Goal: Task Accomplishment & Management: Manage account settings

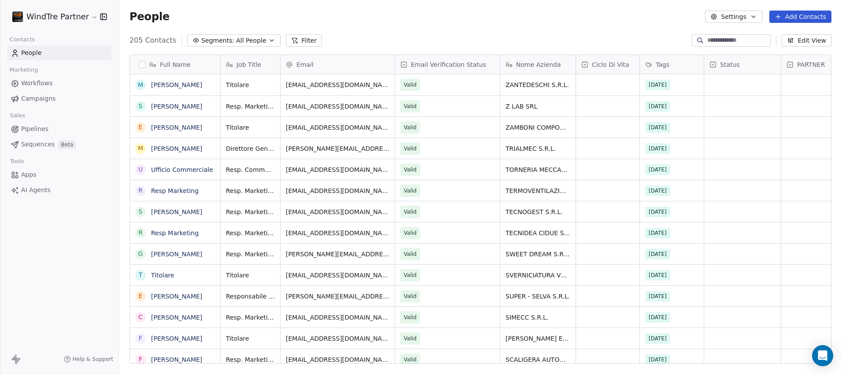
scroll to position [324, 716]
click at [36, 132] on span "Pipelines" at bounding box center [34, 129] width 27 height 9
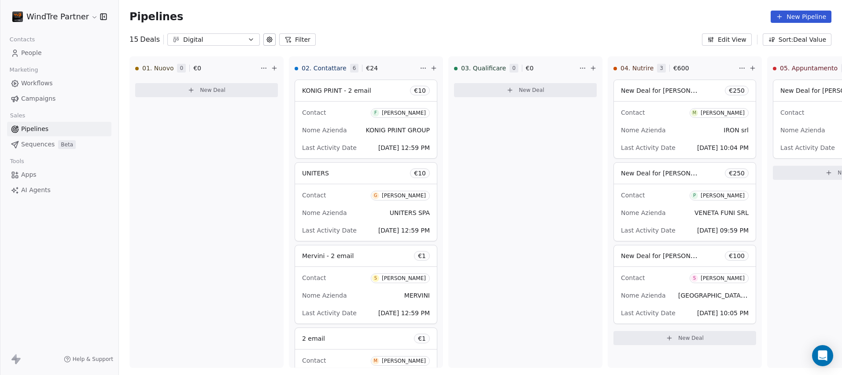
click at [41, 147] on span "Sequences" at bounding box center [37, 144] width 33 height 9
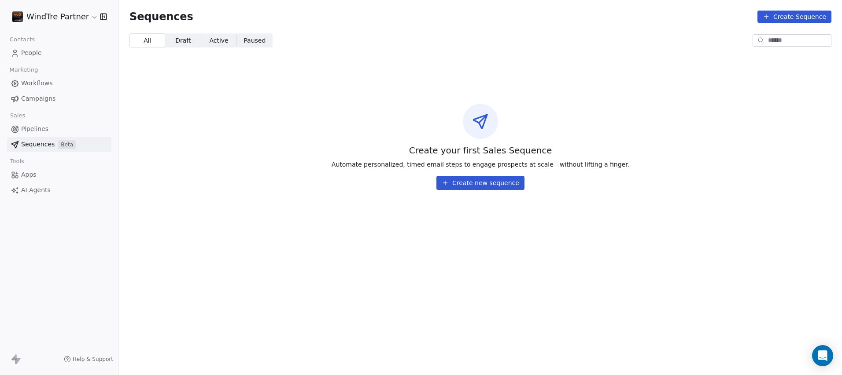
click at [35, 190] on span "AI Agents" at bounding box center [35, 190] width 29 height 9
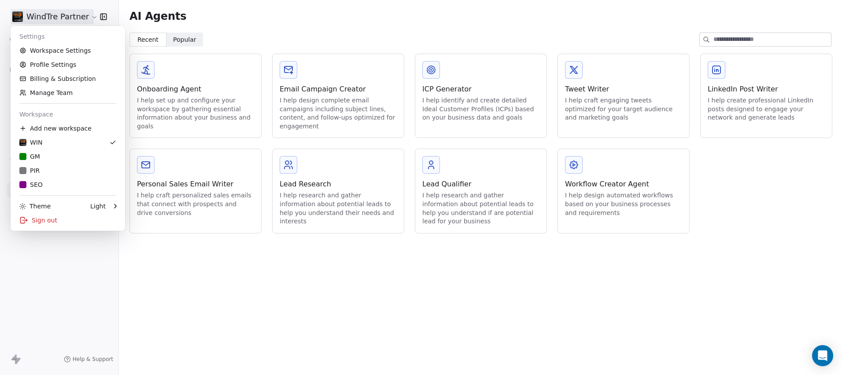
click at [85, 18] on html "WindTre Partner Contacts People Marketing Workflows Campaigns Sales Pipelines S…" at bounding box center [421, 187] width 842 height 375
click at [41, 173] on div "PIR" at bounding box center [67, 170] width 97 height 9
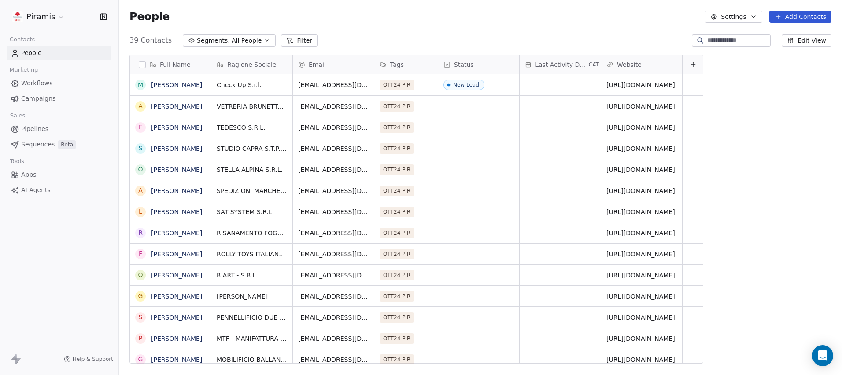
scroll to position [324, 716]
click at [57, 19] on html "Piramis Contacts People Marketing Workflows Campaigns Sales Pipelines Sequences…" at bounding box center [421, 187] width 842 height 375
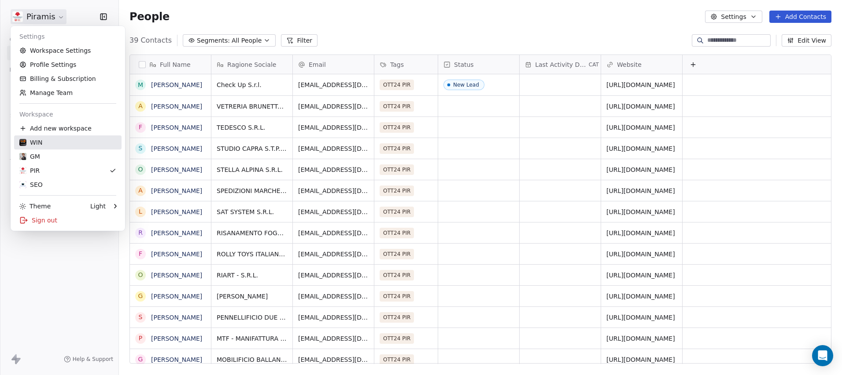
click at [46, 147] on div "WIN" at bounding box center [67, 142] width 97 height 9
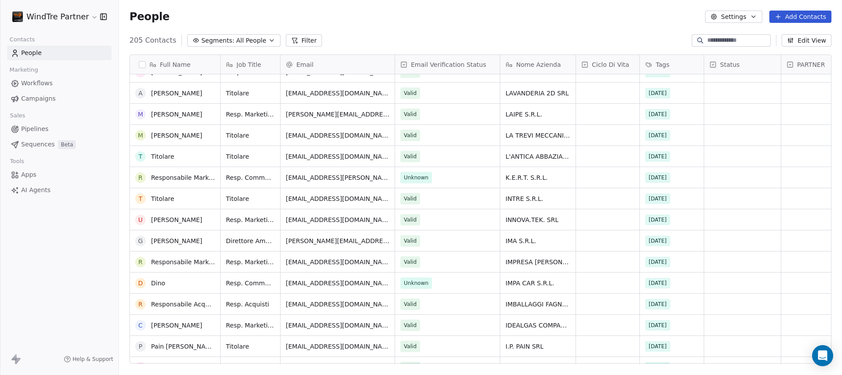
scroll to position [2443, 0]
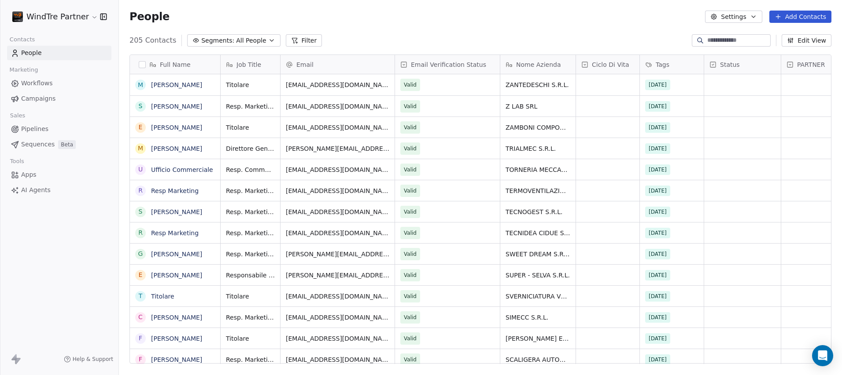
click at [143, 64] on button "button" at bounding box center [142, 64] width 7 height 7
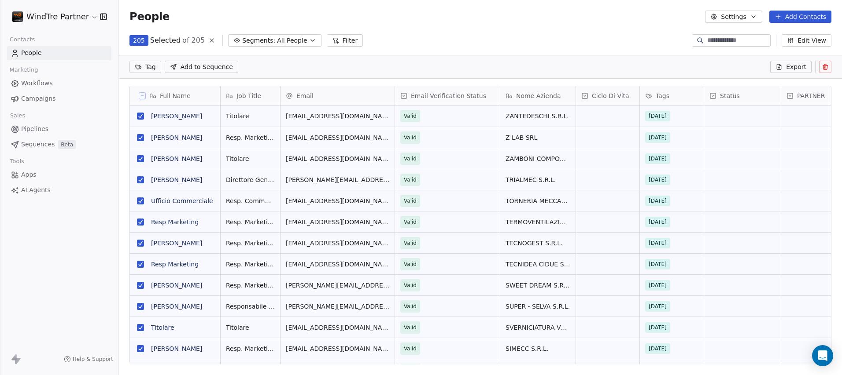
click at [796, 70] on span "Export" at bounding box center [796, 67] width 20 height 9
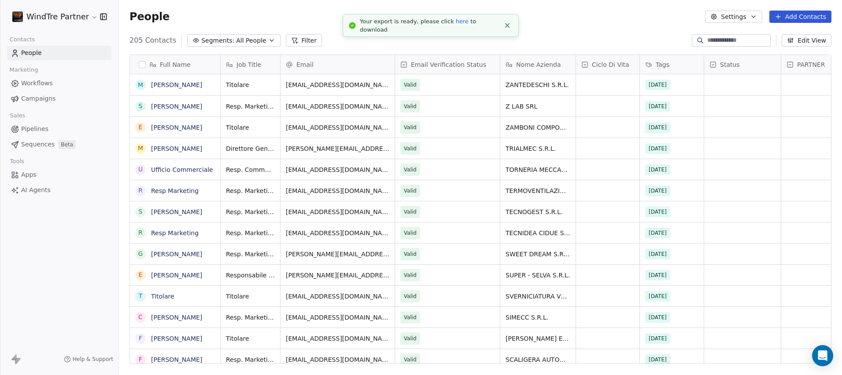
click at [456, 25] on link "here" at bounding box center [462, 21] width 13 height 7
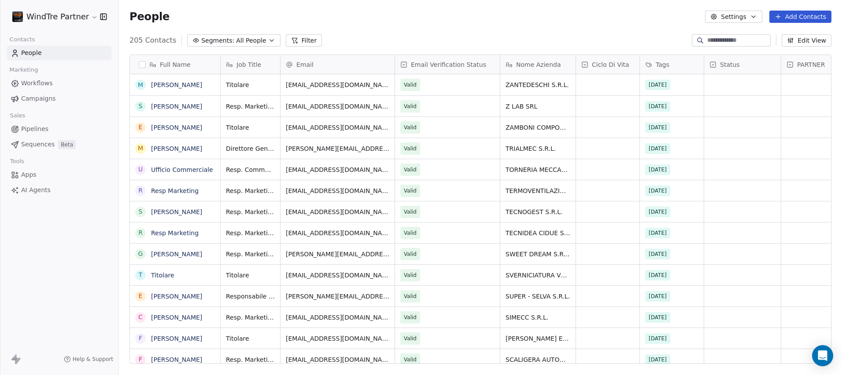
click at [482, 17] on div "People Settings Add Contacts" at bounding box center [480, 17] width 702 height 12
click at [88, 15] on html "WindTre Partner Contacts People Marketing Workflows Campaigns Sales Pipelines S…" at bounding box center [421, 187] width 842 height 375
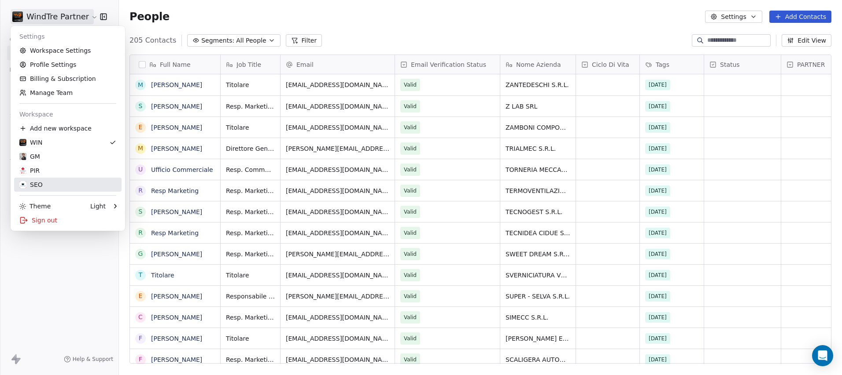
click at [45, 184] on div "SEO" at bounding box center [67, 184] width 97 height 9
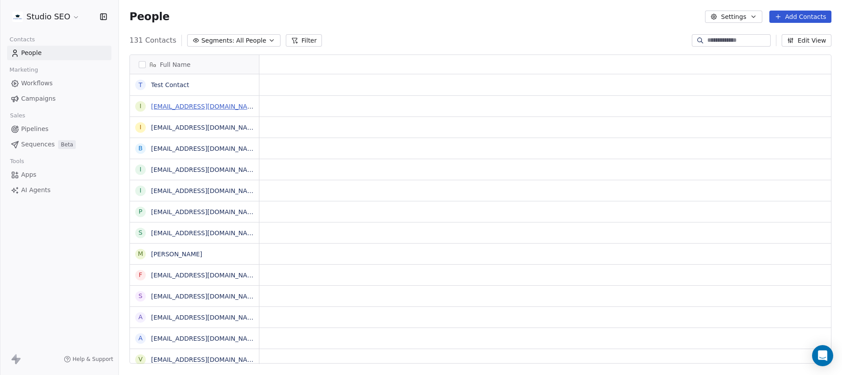
scroll to position [324, 716]
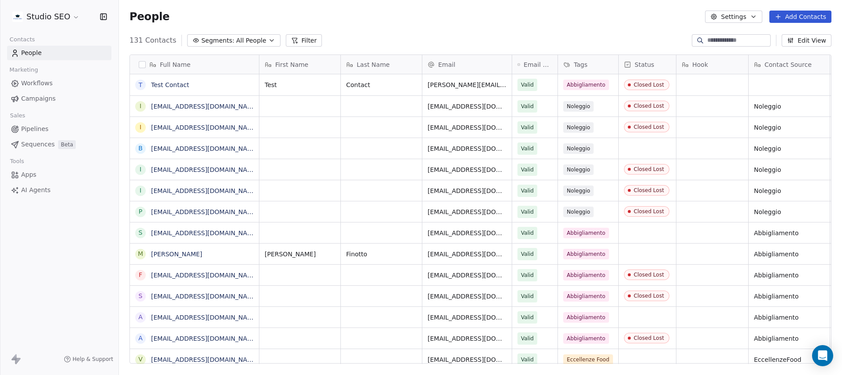
click at [791, 19] on button "Add Contacts" at bounding box center [800, 17] width 62 height 12
click at [788, 52] on span "Import from CSV" at bounding box center [798, 49] width 51 height 9
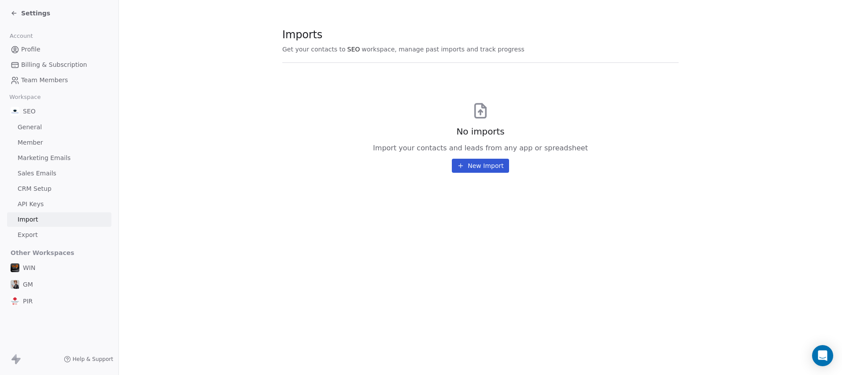
click at [486, 164] on button "New Import" at bounding box center [480, 166] width 57 height 14
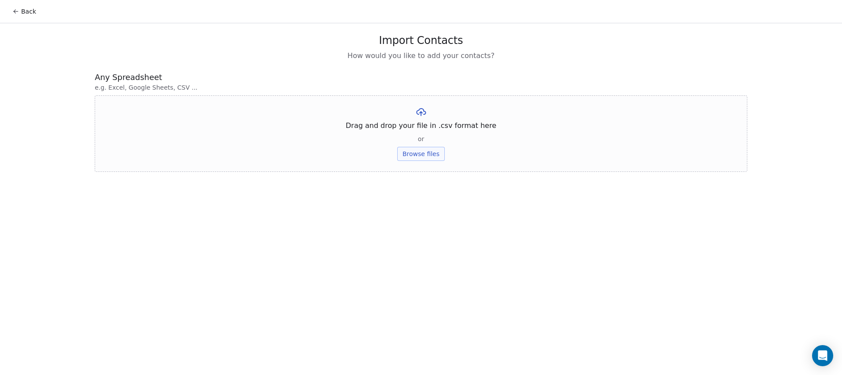
click at [417, 155] on button "Browse files" at bounding box center [421, 154] width 48 height 14
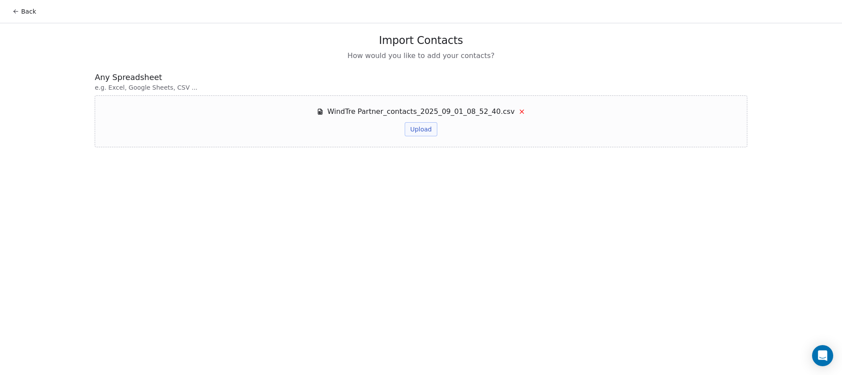
click at [416, 131] on button "Upload" at bounding box center [421, 129] width 32 height 14
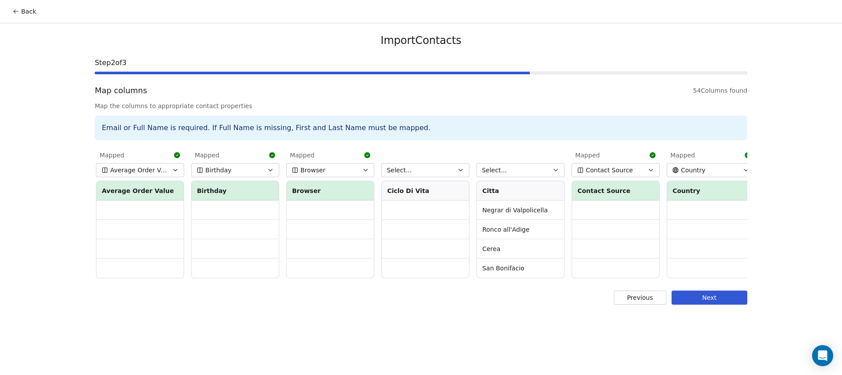
scroll to position [0, 298]
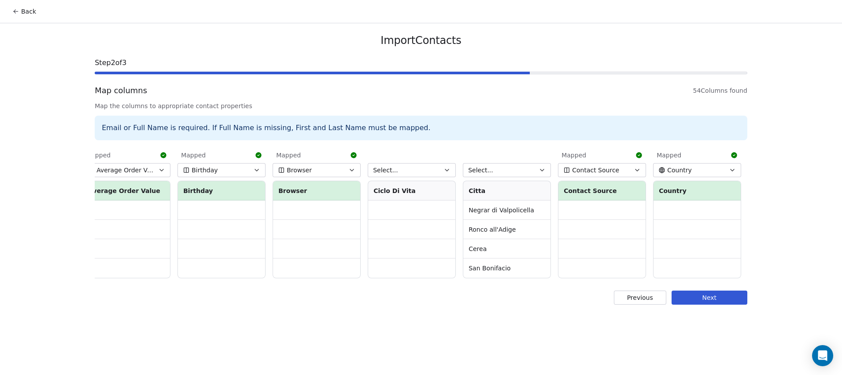
click at [423, 170] on button "Select..." at bounding box center [412, 170] width 88 height 14
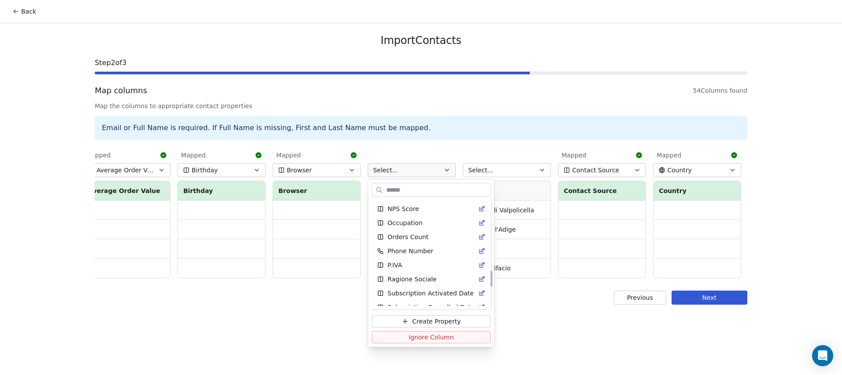
scroll to position [599, 0]
click at [568, 334] on html "Back Import Contacts Step 2 of 3 Map columns 54 Columns found Map the columns t…" at bounding box center [421, 187] width 842 height 375
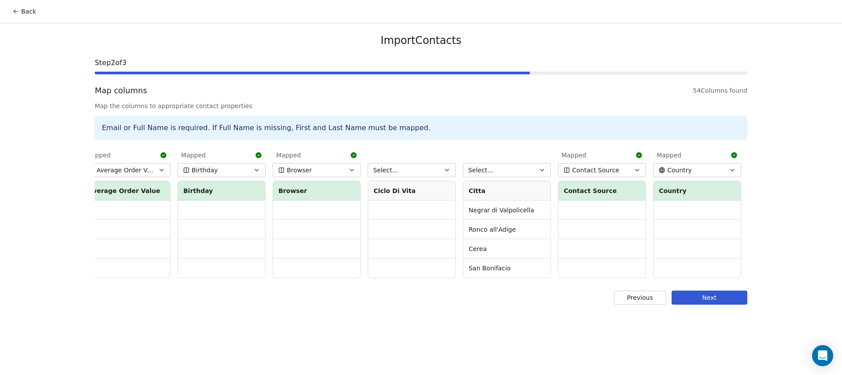
click at [510, 169] on button "Select..." at bounding box center [507, 170] width 88 height 14
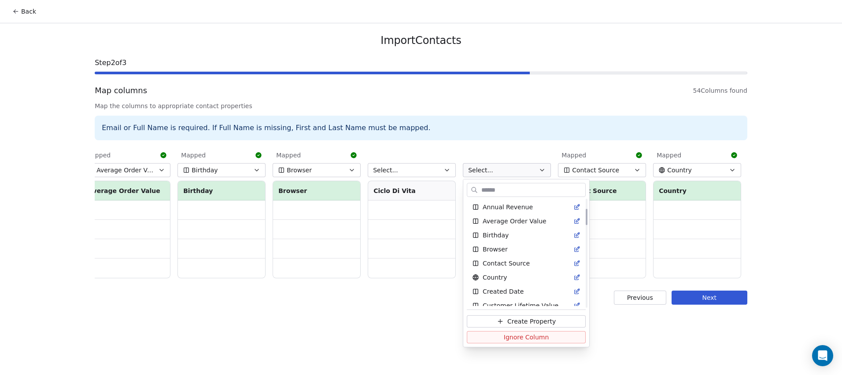
scroll to position [67, 0]
type input "*"
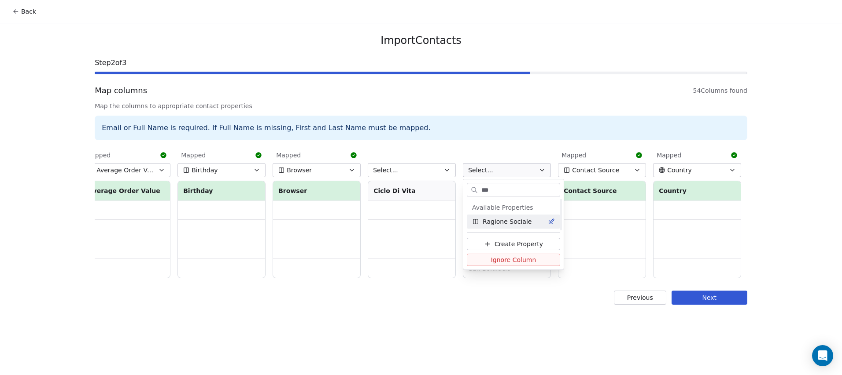
scroll to position [0, 0]
type input "*****"
click at [530, 316] on html "Back Import Contacts Step 2 of 3 Map columns 54 Columns found Map the columns t…" at bounding box center [421, 187] width 842 height 375
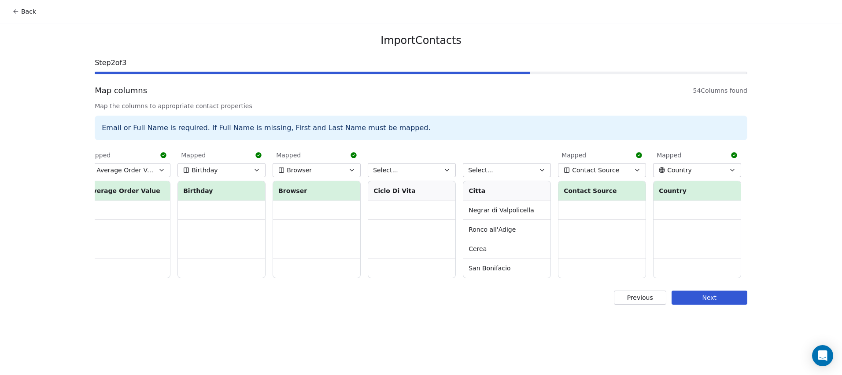
click at [512, 170] on button "Select..." at bounding box center [507, 170] width 88 height 14
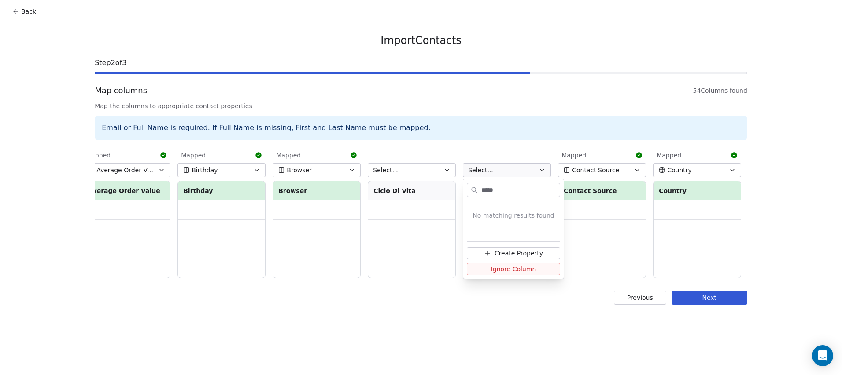
type input "*****"
click at [533, 254] on span "Create Property" at bounding box center [518, 253] width 48 height 9
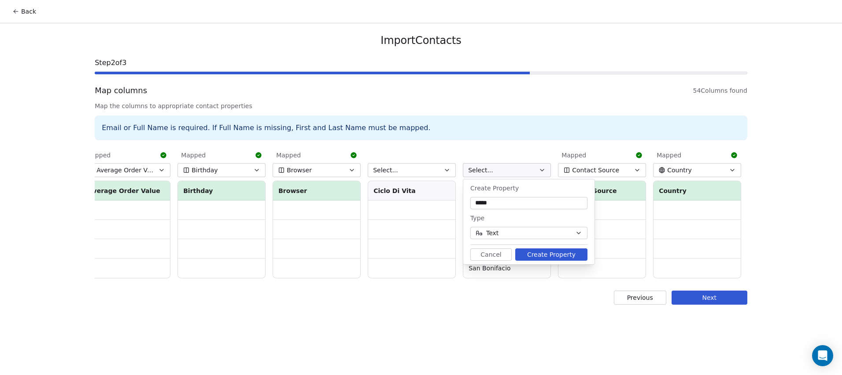
click at [544, 257] on button "Create Property" at bounding box center [551, 255] width 72 height 12
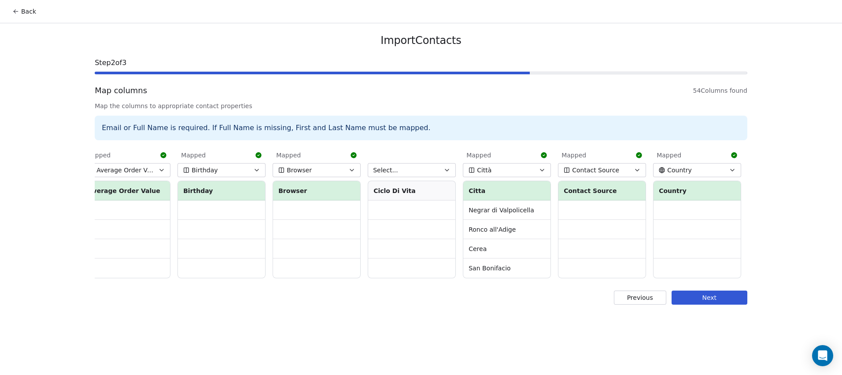
click at [422, 173] on button "Select..." at bounding box center [412, 170] width 88 height 14
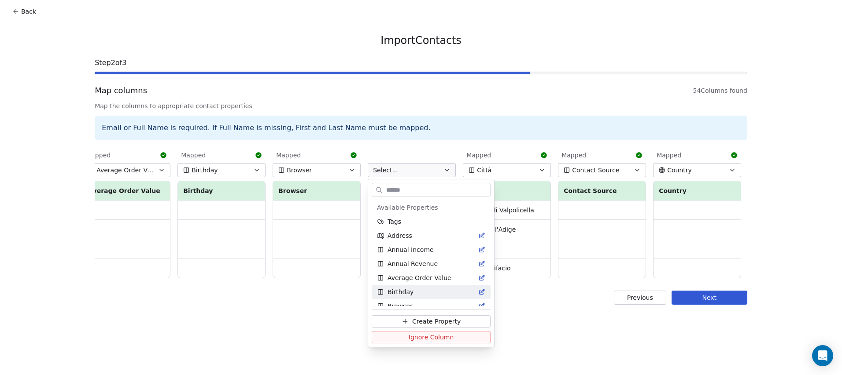
click at [320, 344] on html "Back Import Contacts Step 2 of 3 Map columns 54 Columns found Map the columns t…" at bounding box center [421, 187] width 842 height 375
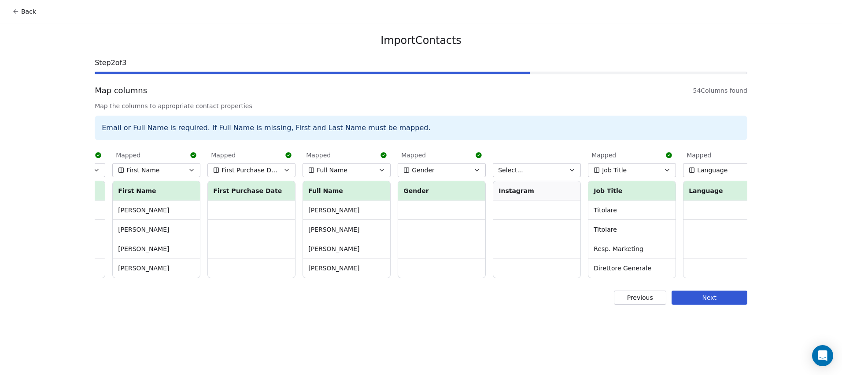
scroll to position [0, 1717]
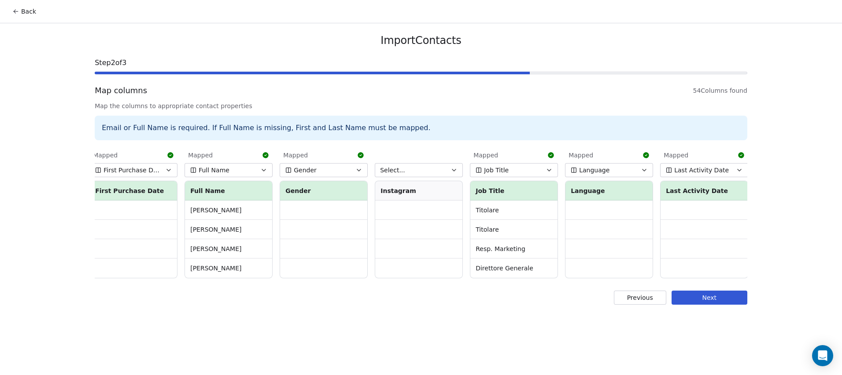
click at [452, 171] on icon "button" at bounding box center [453, 170] width 7 height 7
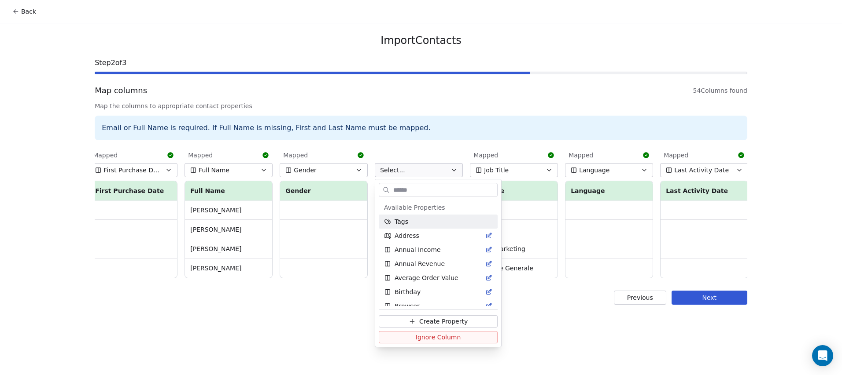
click at [439, 188] on input "text" at bounding box center [444, 190] width 106 height 13
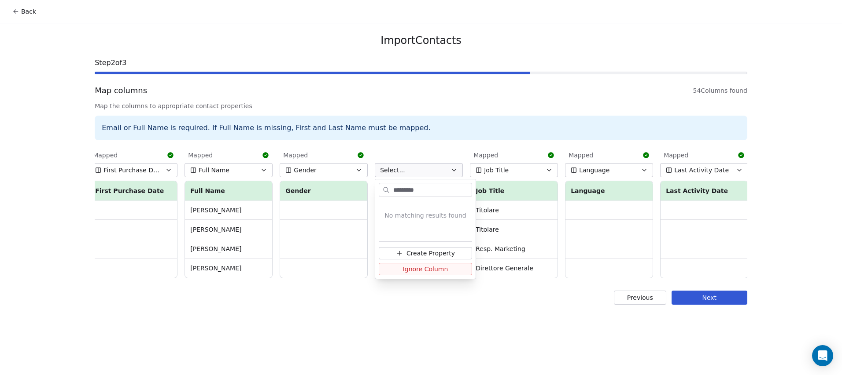
type input "*********"
click at [417, 253] on span "Create Property" at bounding box center [430, 253] width 48 height 9
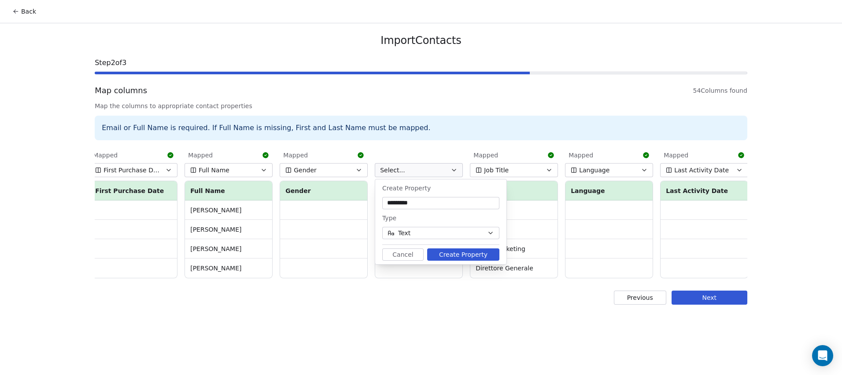
click at [454, 254] on button "Create Property" at bounding box center [463, 255] width 72 height 12
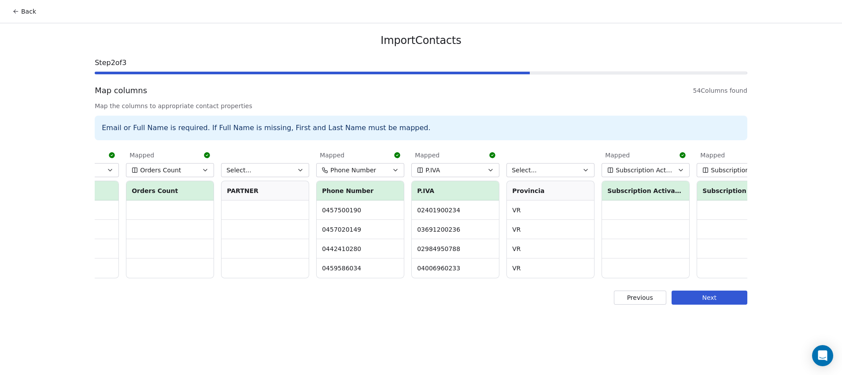
scroll to position [0, 3399]
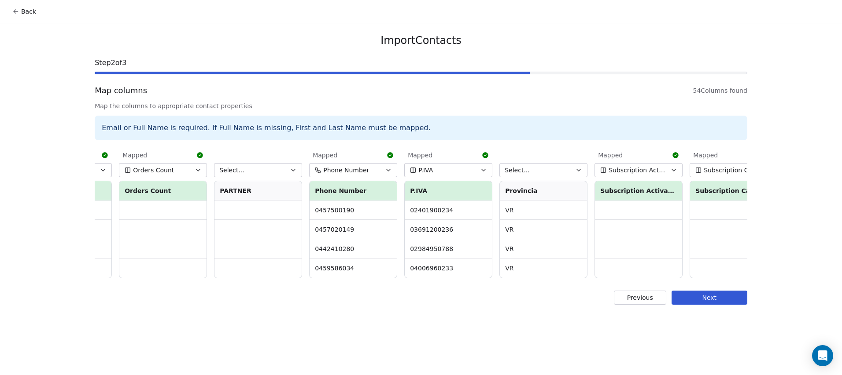
click at [578, 171] on icon "button" at bounding box center [579, 170] width 4 height 2
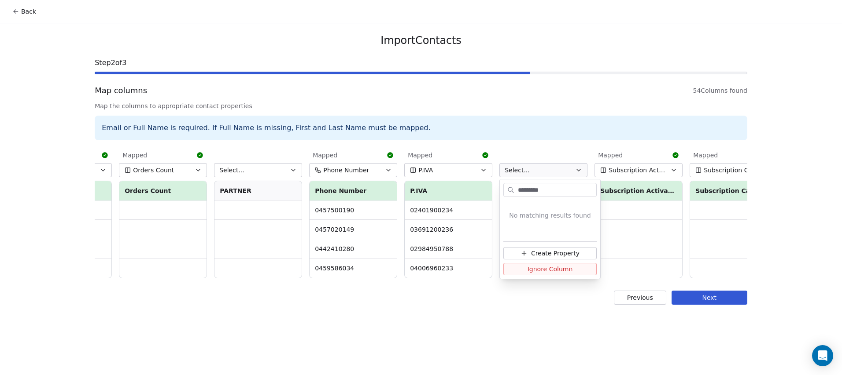
type input "*********"
click at [563, 254] on span "Create Property" at bounding box center [555, 253] width 48 height 9
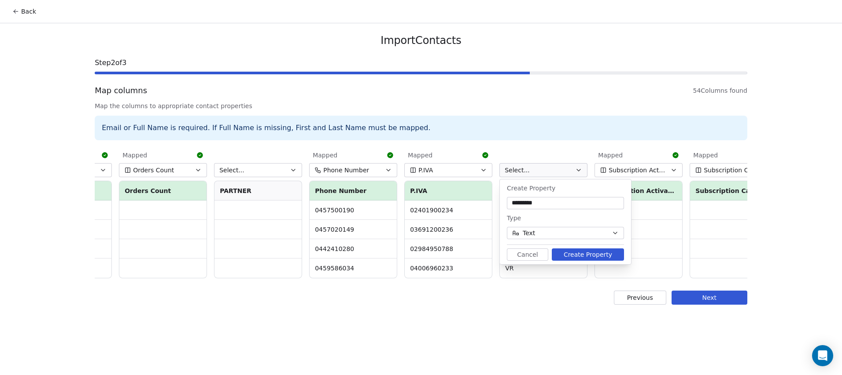
click at [568, 256] on button "Create Property" at bounding box center [588, 255] width 72 height 12
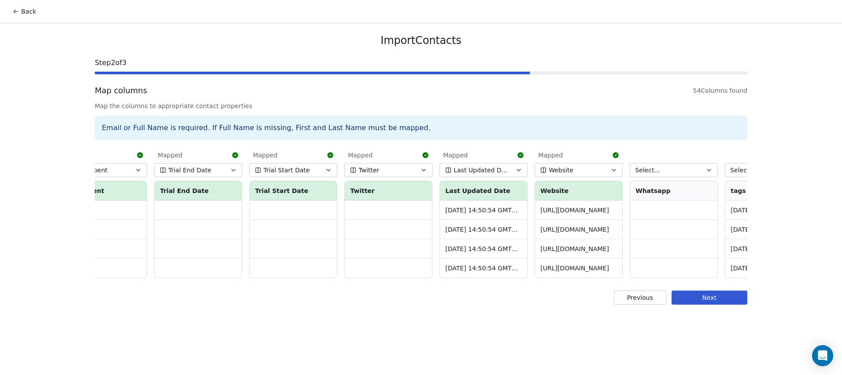
scroll to position [0, 4475]
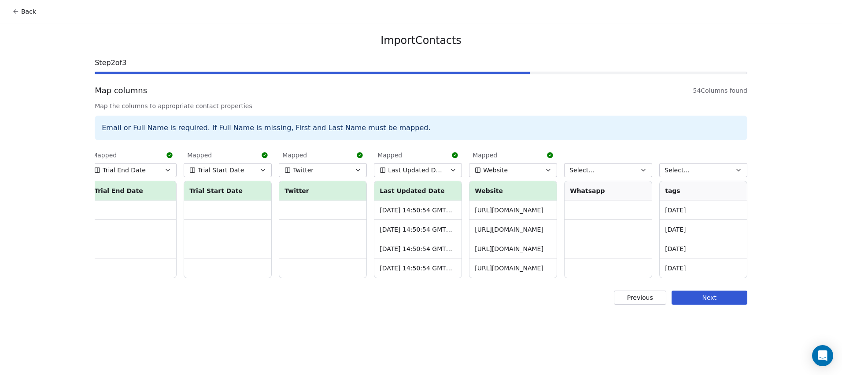
click at [687, 168] on span "Select..." at bounding box center [676, 170] width 25 height 9
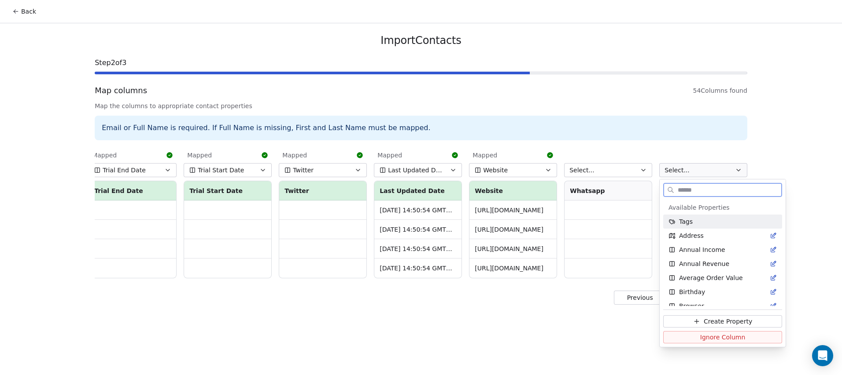
click at [692, 222] on span "Tags" at bounding box center [686, 221] width 14 height 9
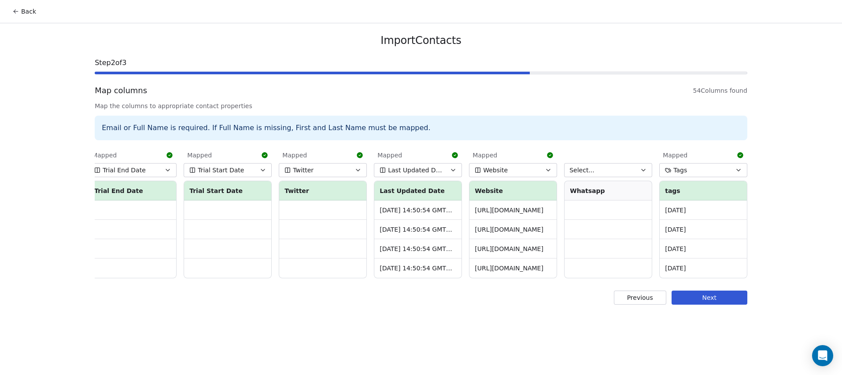
click at [630, 170] on button "Select..." at bounding box center [608, 170] width 88 height 14
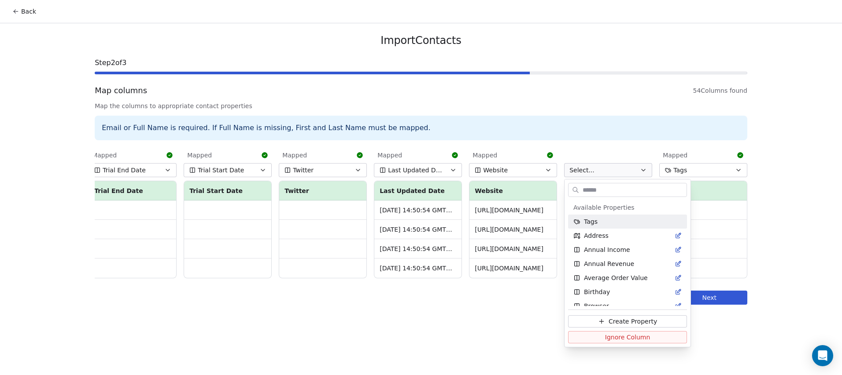
type input "*"
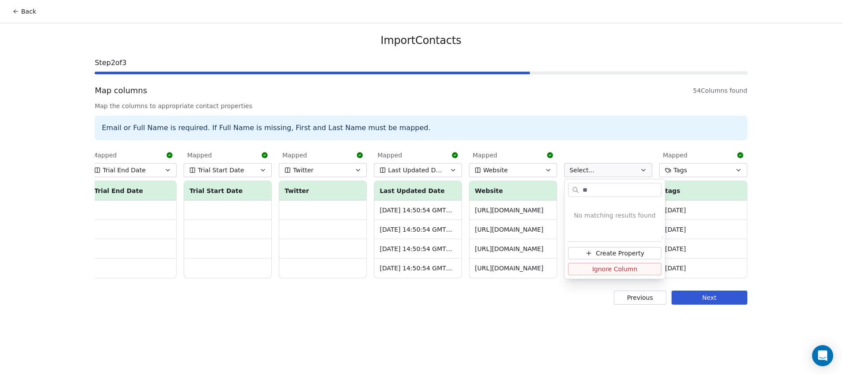
scroll to position [0, 0]
type input "*"
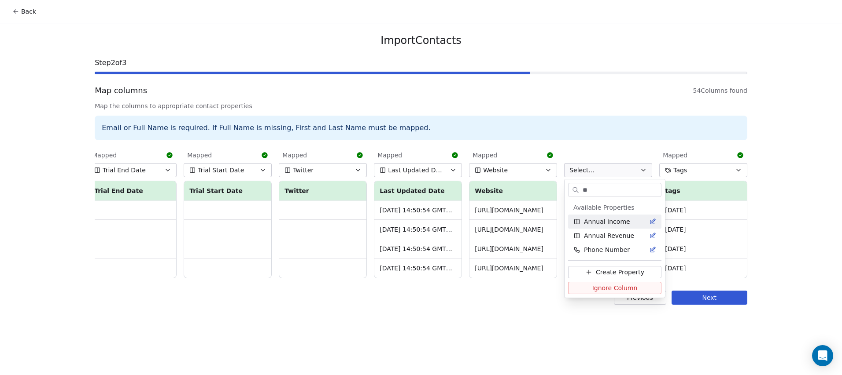
type input "*"
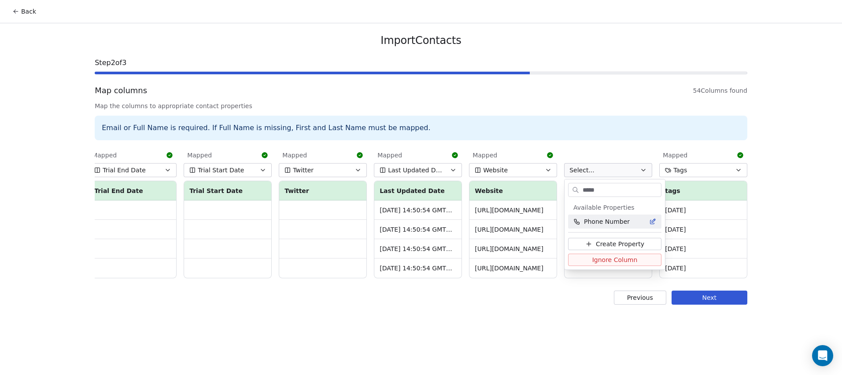
type input "*****"
click at [621, 218] on span "Phone Number" at bounding box center [607, 221] width 46 height 9
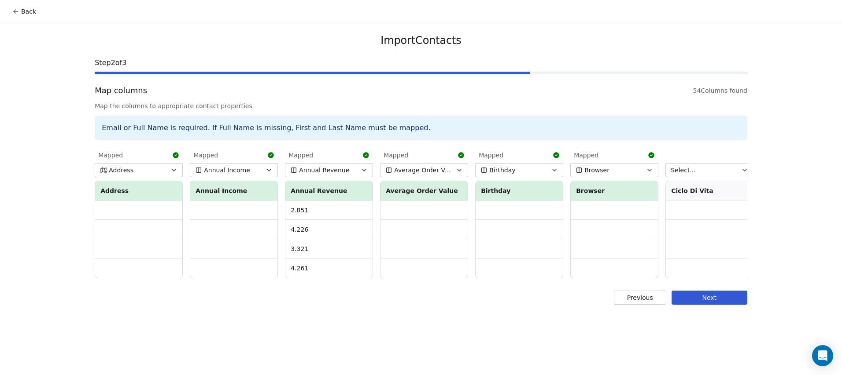
click at [688, 304] on button "Next" at bounding box center [709, 298] width 76 height 14
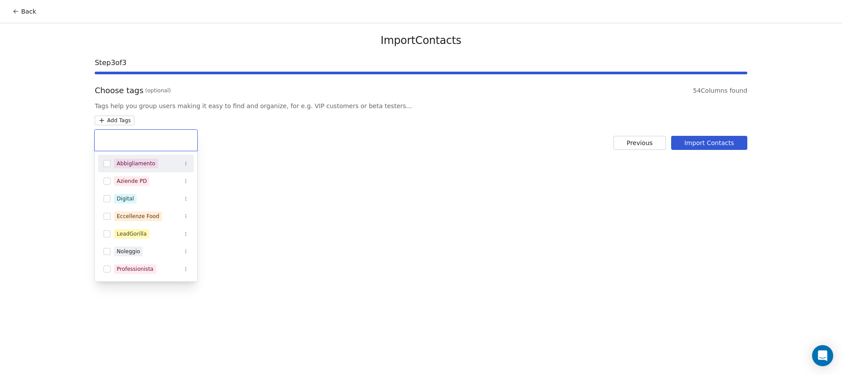
click at [122, 124] on html "Back Import Contacts Step 3 of 3 Choose tags (optional) 54 Columns found Tags h…" at bounding box center [421, 187] width 842 height 375
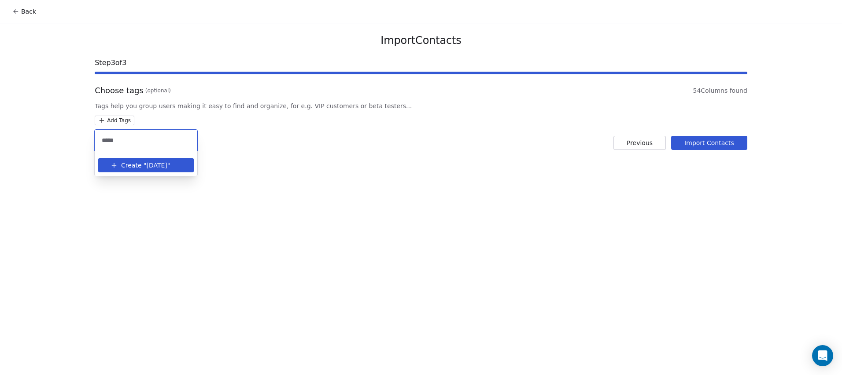
type input "*****"
click at [150, 166] on span "[DATE]" at bounding box center [156, 165] width 21 height 9
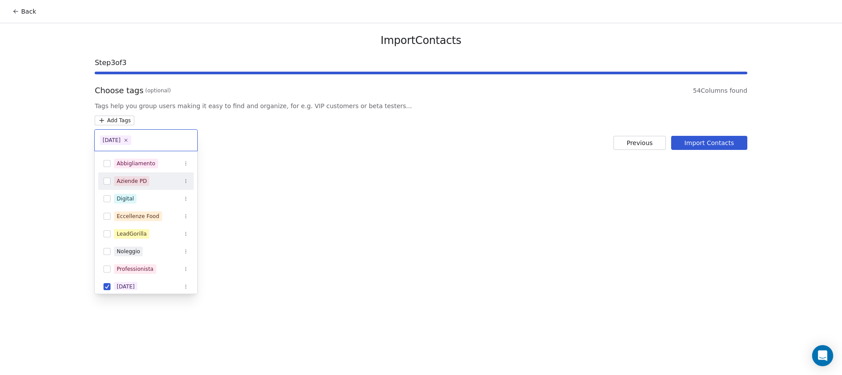
click at [713, 145] on html "Back Import Contacts Step 3 of 3 Choose tags (optional) 54 Columns found Tags h…" at bounding box center [421, 187] width 842 height 375
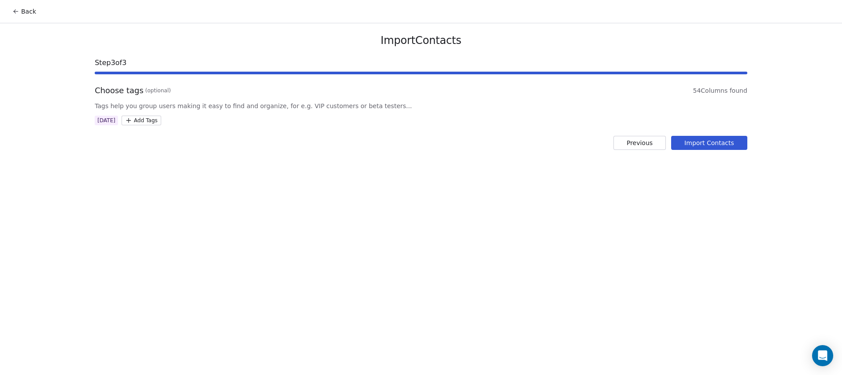
click at [713, 145] on button "Import Contacts" at bounding box center [709, 143] width 76 height 14
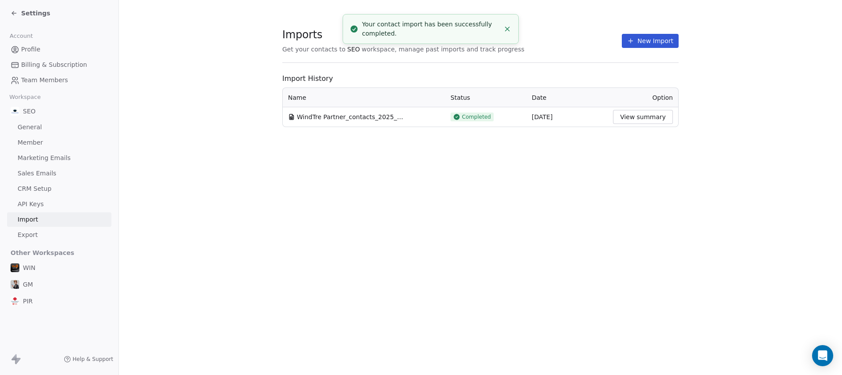
click at [636, 118] on button "View summary" at bounding box center [643, 117] width 60 height 14
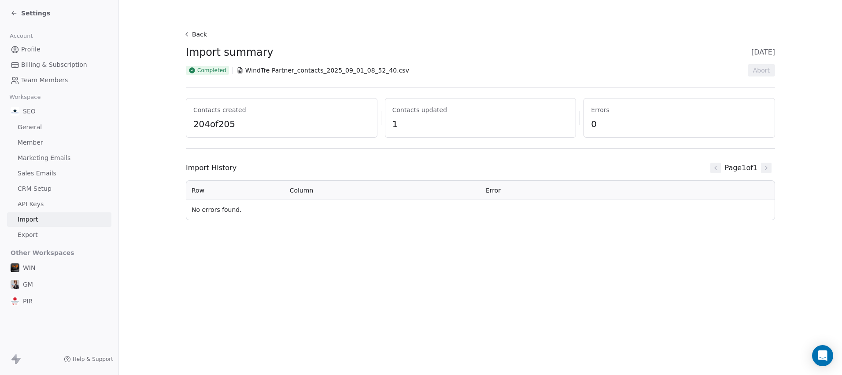
click at [31, 12] on span "Settings" at bounding box center [35, 13] width 29 height 9
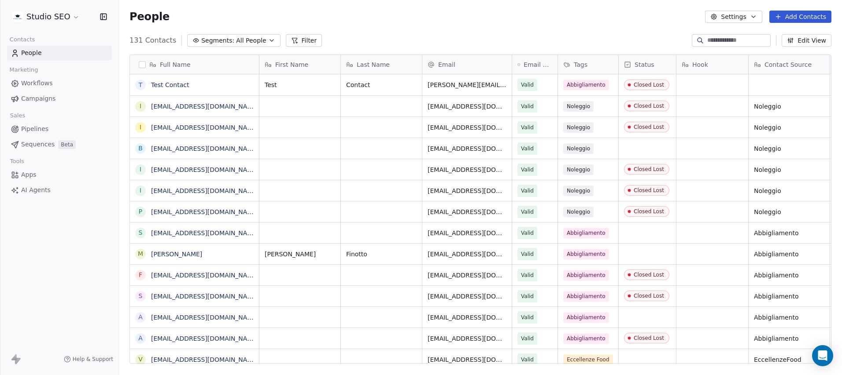
scroll to position [324, 716]
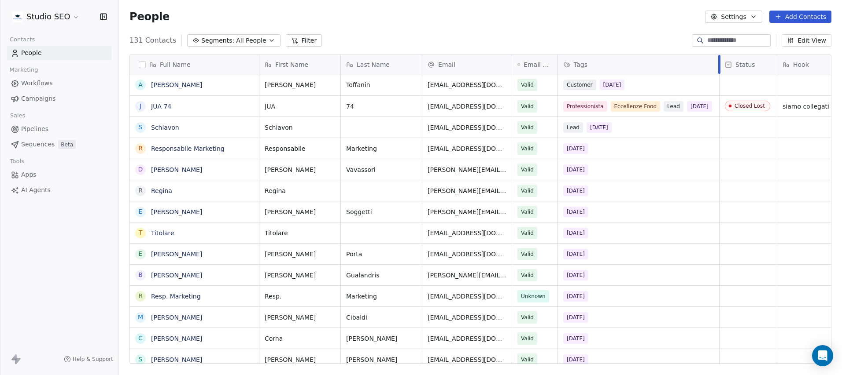
drag, startPoint x: 617, startPoint y: 63, endPoint x: 718, endPoint y: 70, distance: 101.0
click at [718, 70] on div at bounding box center [719, 64] width 2 height 19
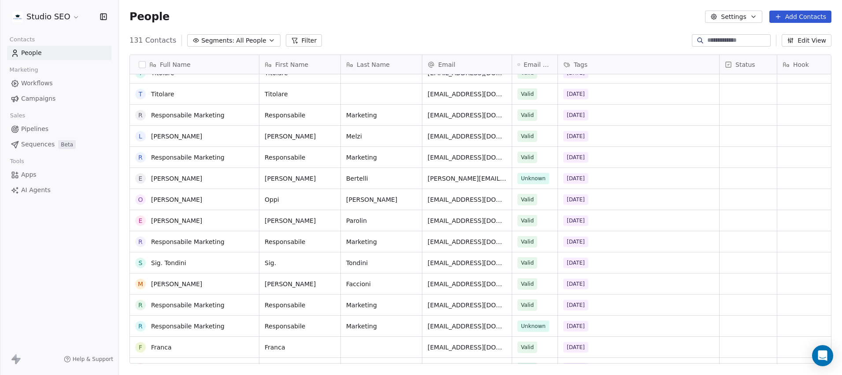
scroll to position [2287, 0]
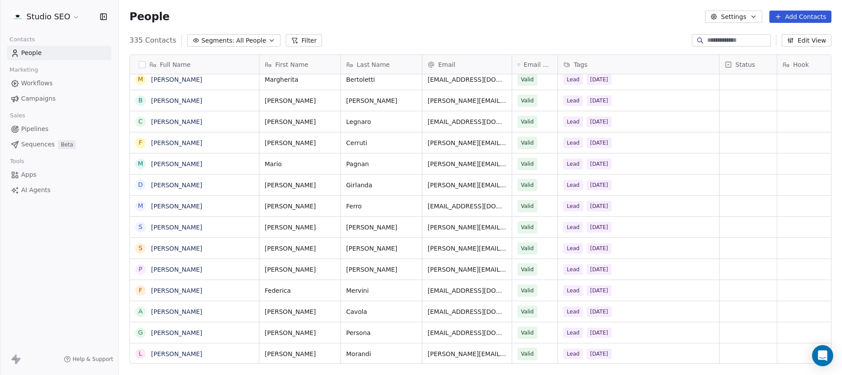
click at [58, 19] on html "Studio SEO Contacts People Marketing Workflows Campaigns Sales Pipelines Sequen…" at bounding box center [421, 187] width 842 height 375
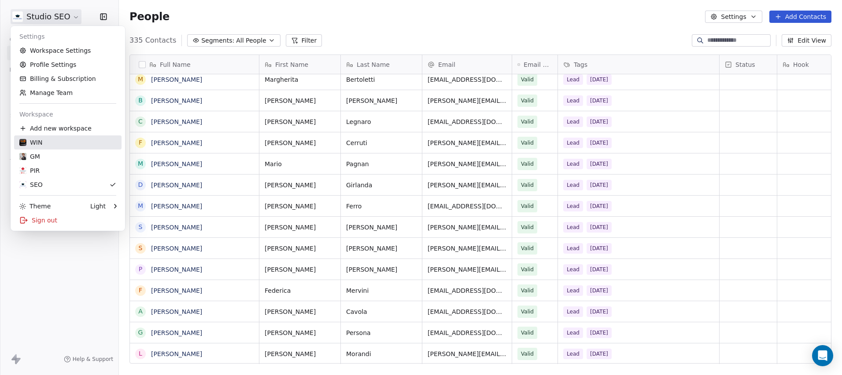
click at [40, 144] on div "WIN" at bounding box center [30, 142] width 23 height 9
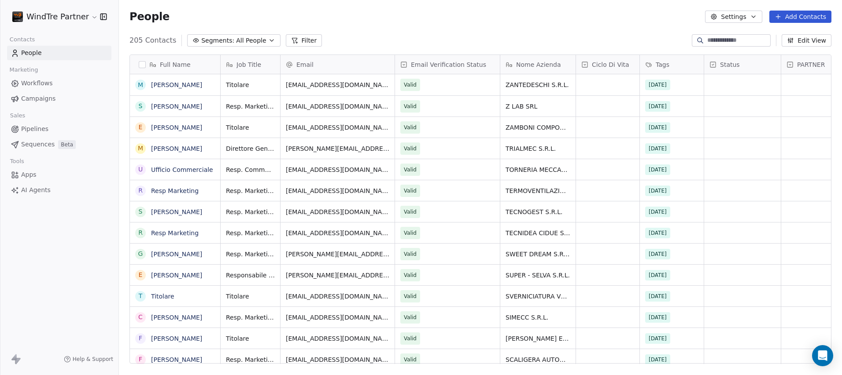
click at [144, 64] on button "button" at bounding box center [142, 64] width 7 height 7
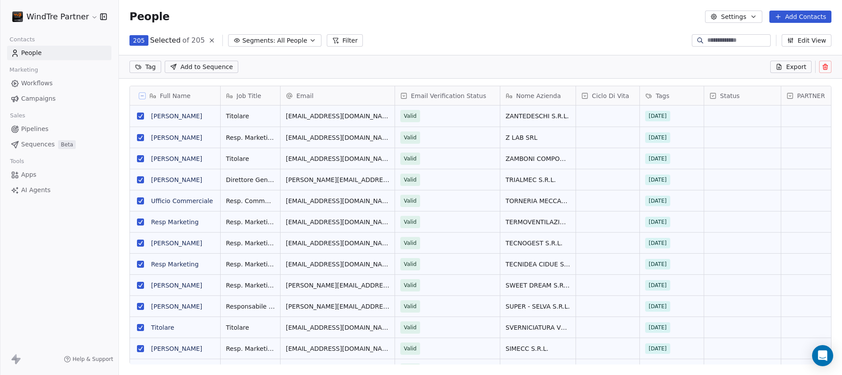
click at [828, 67] on icon at bounding box center [824, 66] width 7 height 7
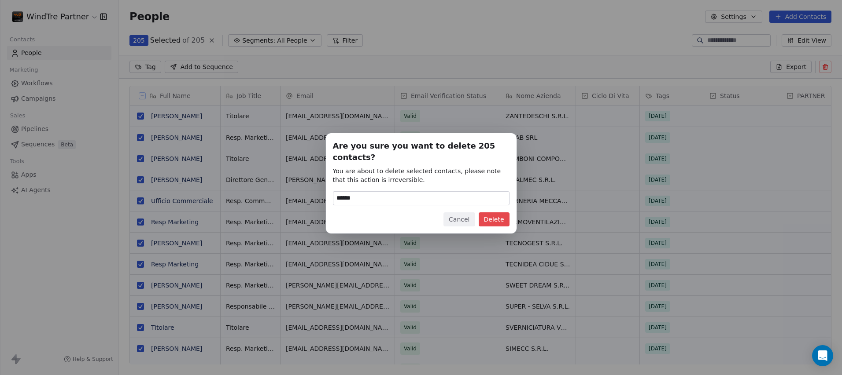
type input "******"
click at [455, 214] on button "Cancel" at bounding box center [458, 220] width 31 height 14
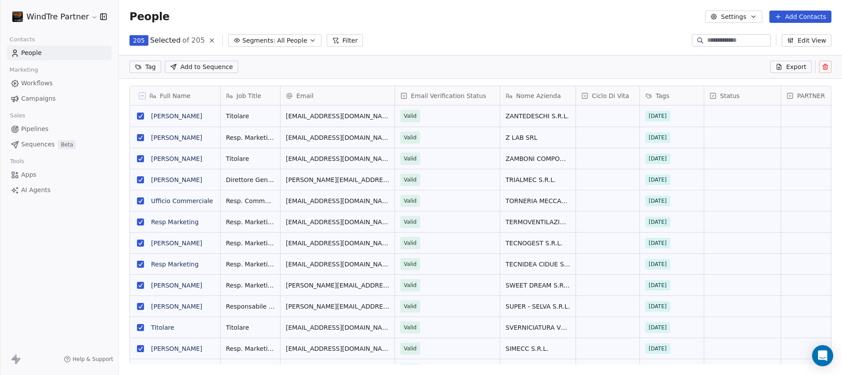
click at [265, 95] on div "Job Title" at bounding box center [249, 96] width 47 height 9
click at [300, 59] on html "WindTre Partner Contacts People Marketing Workflows Campaigns Sales Pipelines S…" at bounding box center [421, 187] width 842 height 375
click at [347, 43] on button "Filter" at bounding box center [345, 40] width 37 height 12
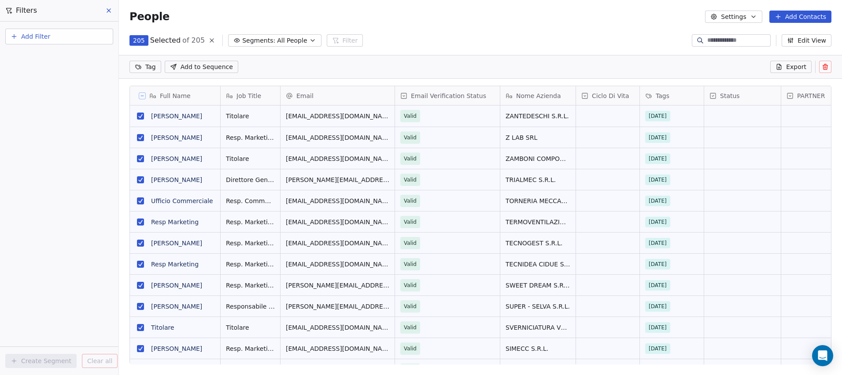
click at [35, 35] on span "Add Filter" at bounding box center [35, 36] width 29 height 9
click at [47, 59] on span "Contact properties" at bounding box center [43, 57] width 57 height 9
type input "***"
click at [42, 92] on div "Job Title" at bounding box center [59, 89] width 89 height 9
click at [40, 121] on div "Contains" at bounding box center [59, 122] width 92 height 14
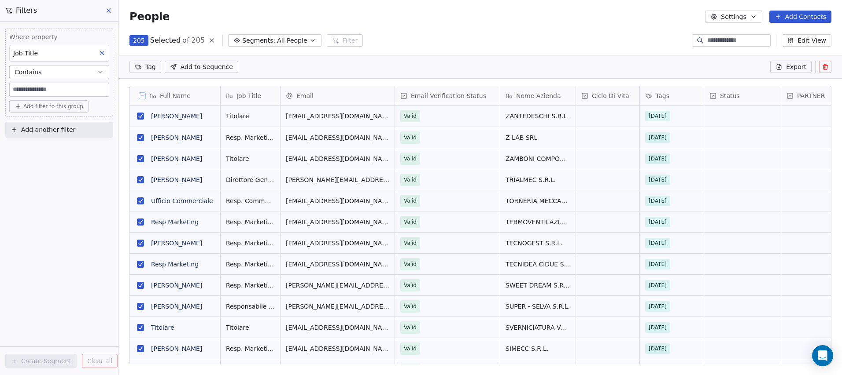
click at [50, 90] on input at bounding box center [59, 89] width 99 height 13
type input "*********"
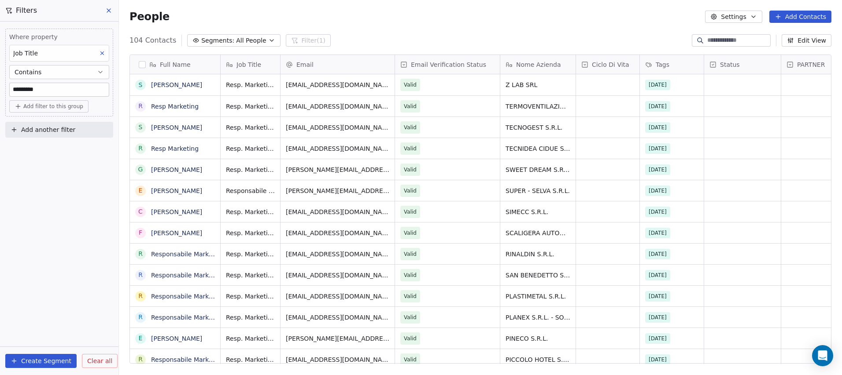
click at [144, 63] on button "button" at bounding box center [142, 64] width 7 height 7
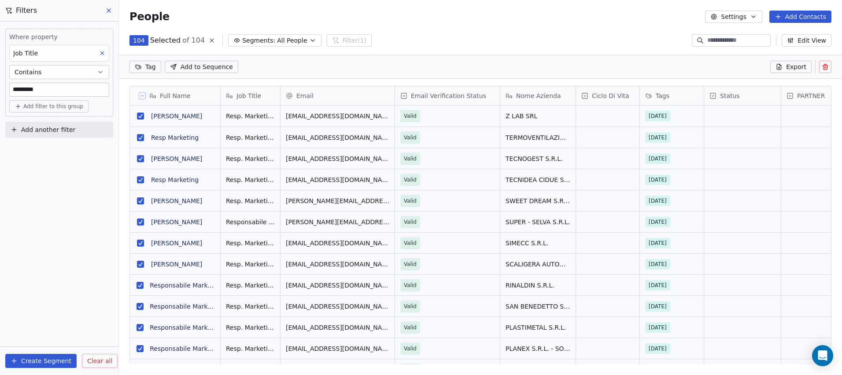
click at [827, 68] on icon at bounding box center [824, 66] width 7 height 7
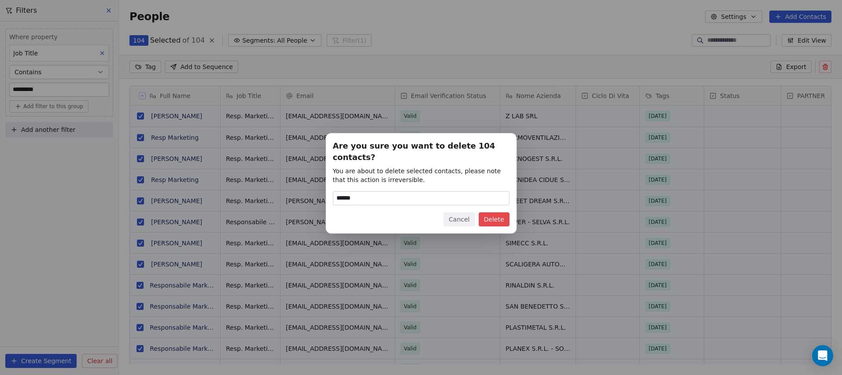
click at [489, 214] on button "Delete" at bounding box center [493, 220] width 31 height 14
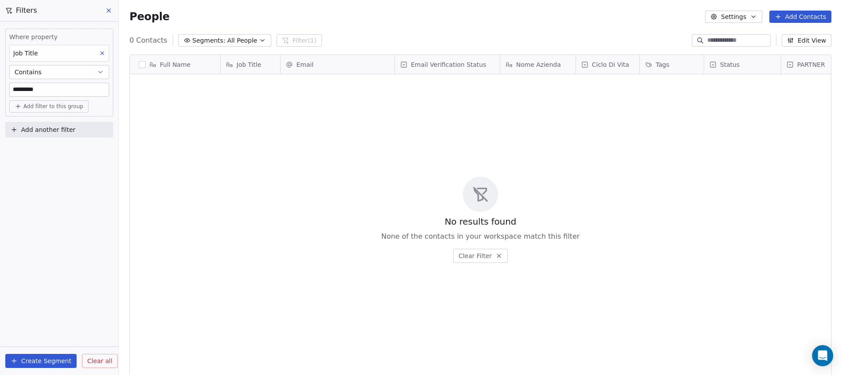
click at [103, 52] on icon at bounding box center [102, 53] width 6 height 6
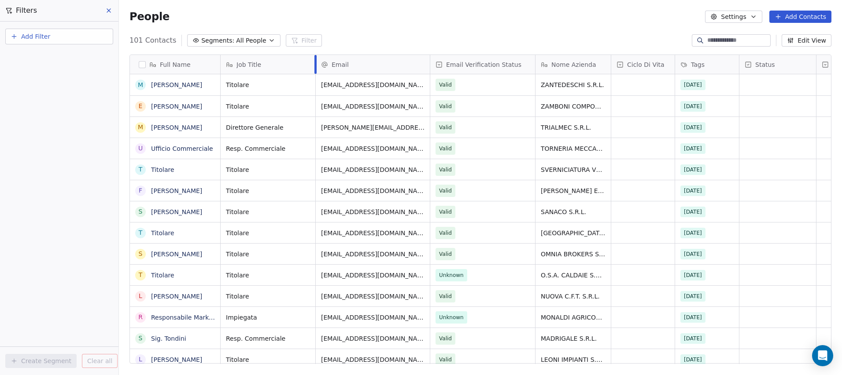
drag, startPoint x: 279, startPoint y: 66, endPoint x: 314, endPoint y: 72, distance: 35.7
click at [314, 72] on div at bounding box center [315, 64] width 2 height 19
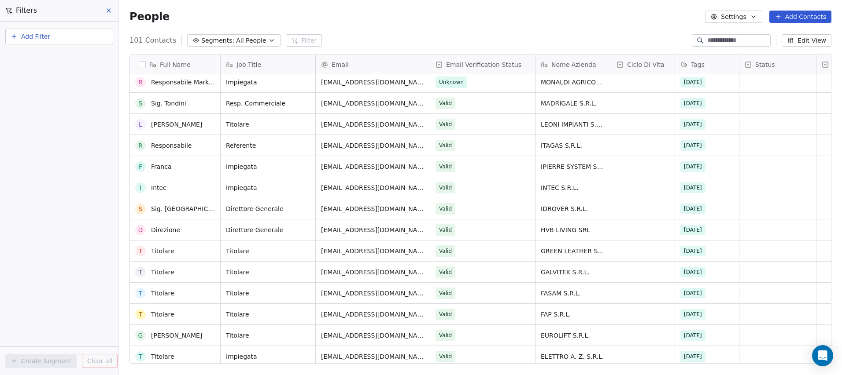
scroll to position [235, 0]
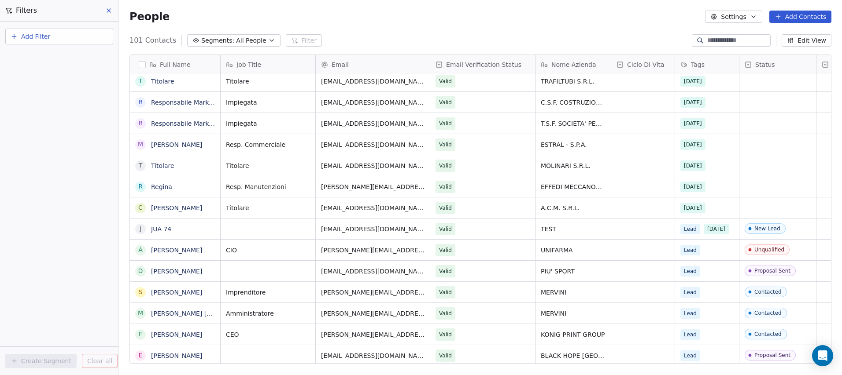
click at [40, 35] on span "Add Filter" at bounding box center [35, 36] width 29 height 9
click at [48, 59] on span "Contact properties" at bounding box center [43, 57] width 57 height 9
type input "***"
click at [42, 86] on div "Job Title" at bounding box center [59, 89] width 89 height 9
click at [46, 165] on div "Is not specified" at bounding box center [59, 164] width 92 height 14
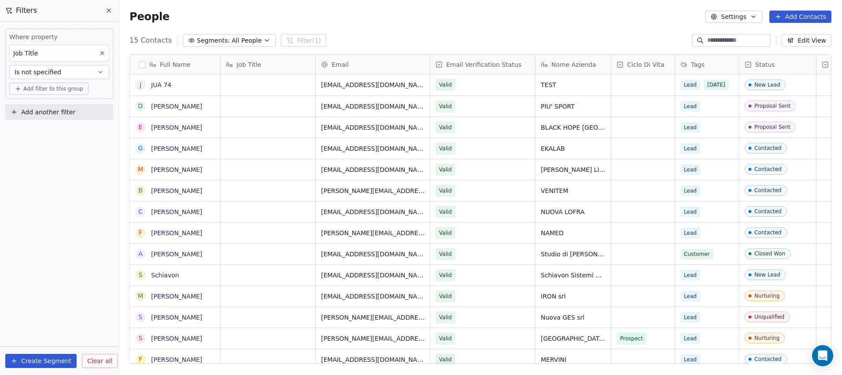
click at [142, 64] on button "button" at bounding box center [142, 64] width 7 height 7
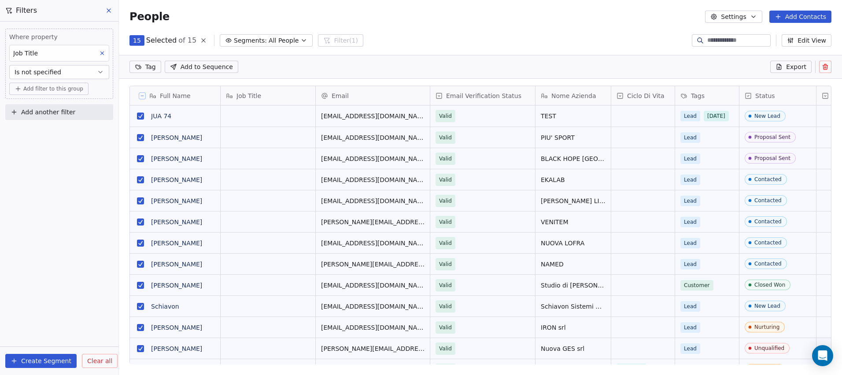
click at [141, 96] on icon at bounding box center [142, 96] width 4 height 4
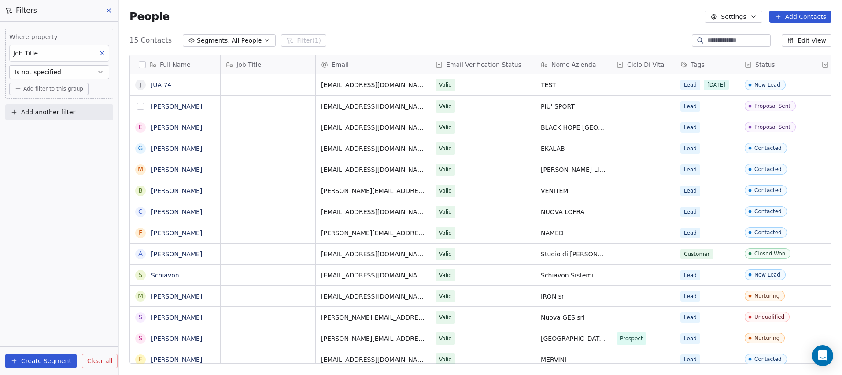
click at [139, 107] on button "grid" at bounding box center [140, 106] width 7 height 7
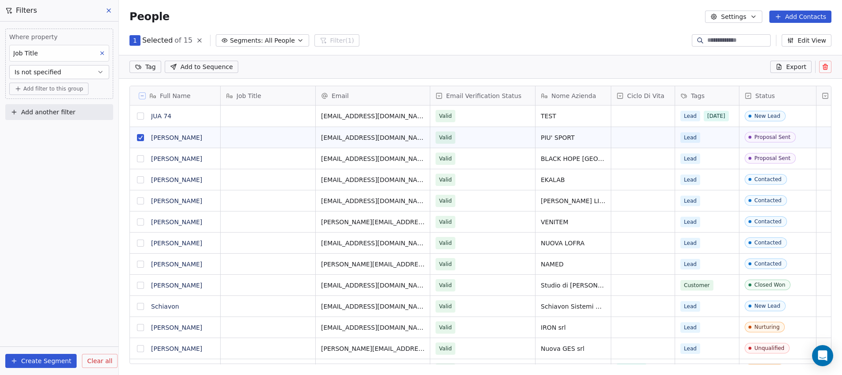
click at [143, 159] on button "grid" at bounding box center [140, 158] width 7 height 7
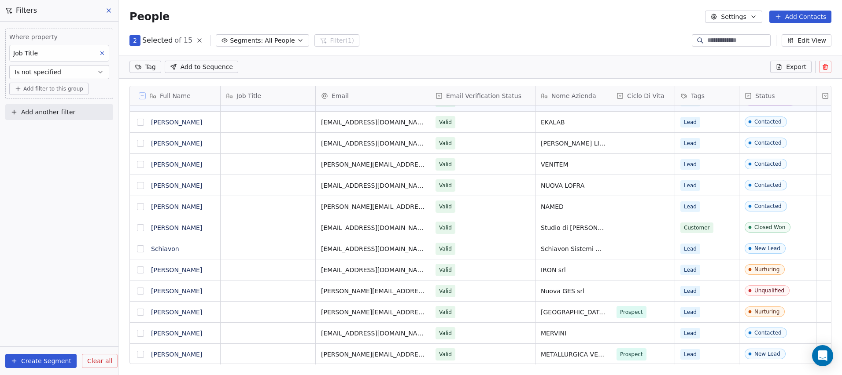
click at [140, 228] on button "grid" at bounding box center [140, 227] width 7 height 7
click at [140, 334] on button "grid" at bounding box center [140, 333] width 7 height 7
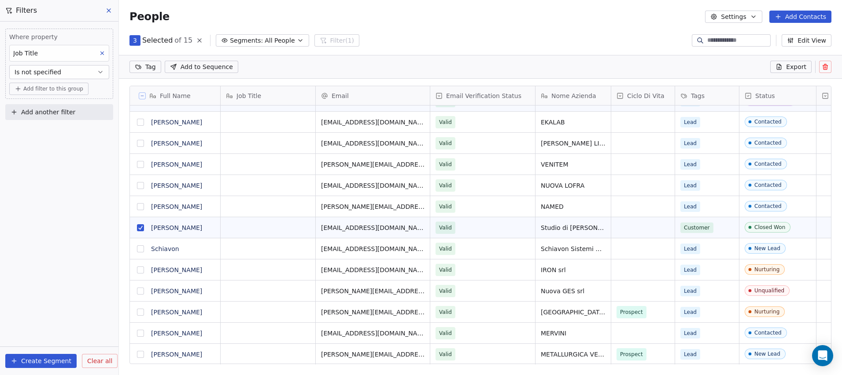
scroll to position [18, 0]
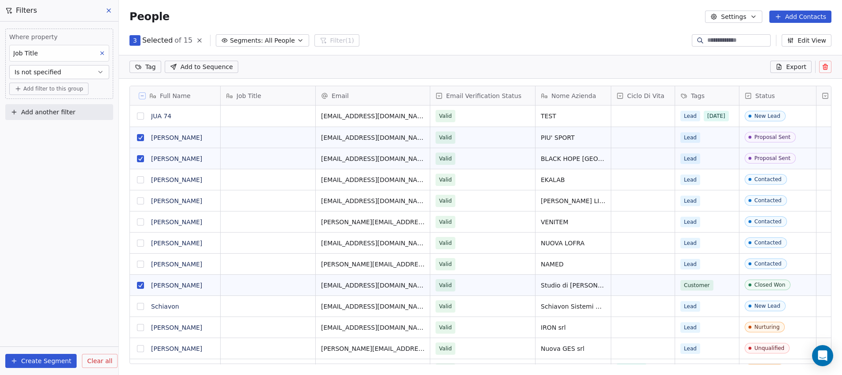
click at [824, 66] on icon at bounding box center [825, 66] width 5 height 0
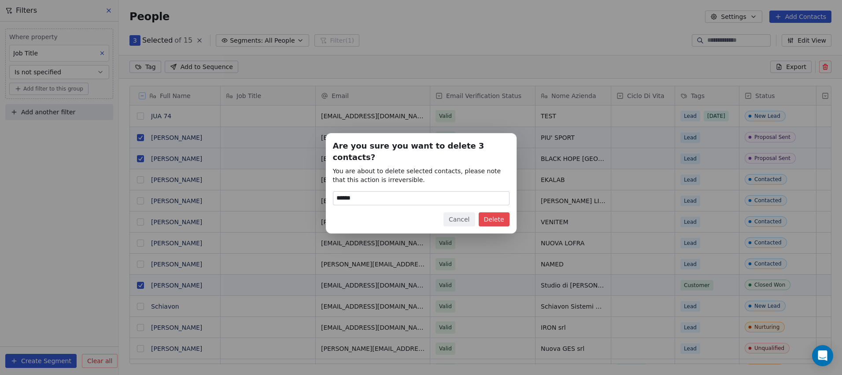
click at [491, 215] on button "Delete" at bounding box center [493, 220] width 31 height 14
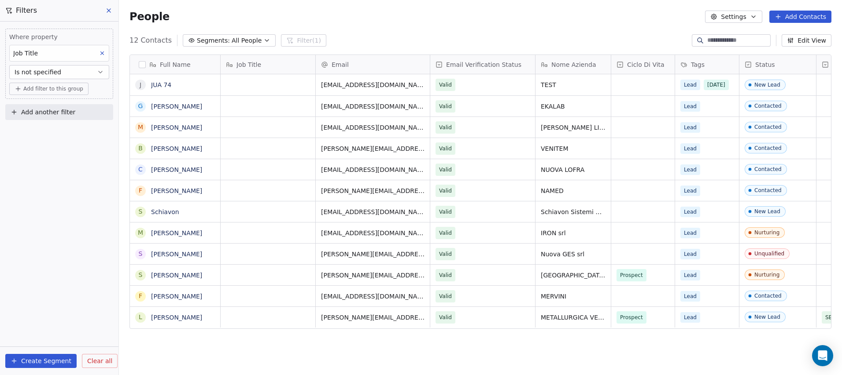
click at [107, 10] on icon at bounding box center [108, 10] width 7 height 7
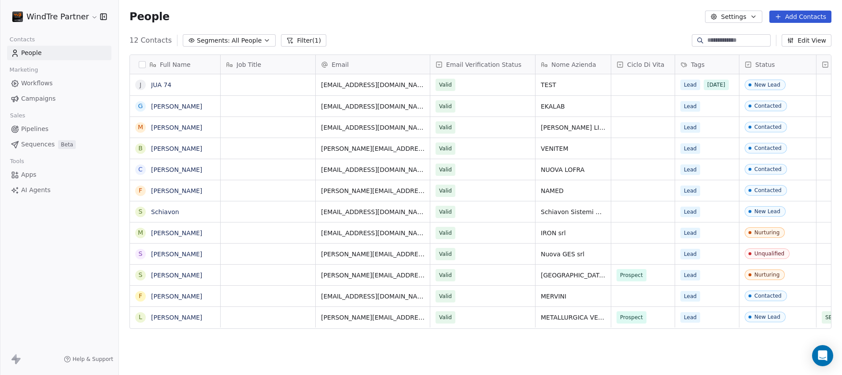
click at [294, 44] on button "Filter (1)" at bounding box center [303, 40] width 45 height 12
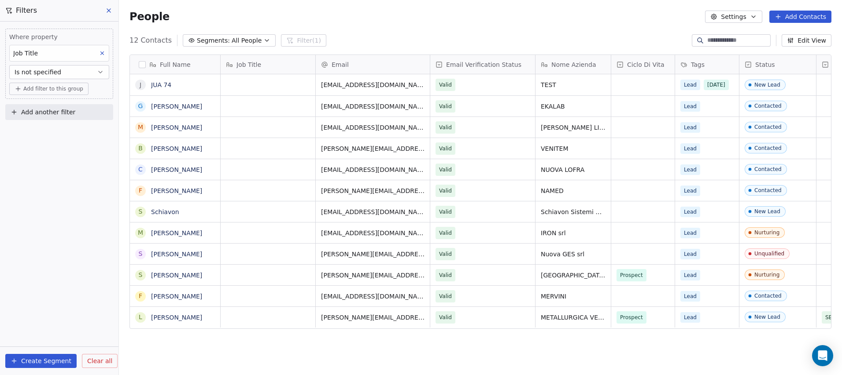
click at [98, 361] on span "Clear all" at bounding box center [99, 361] width 25 height 9
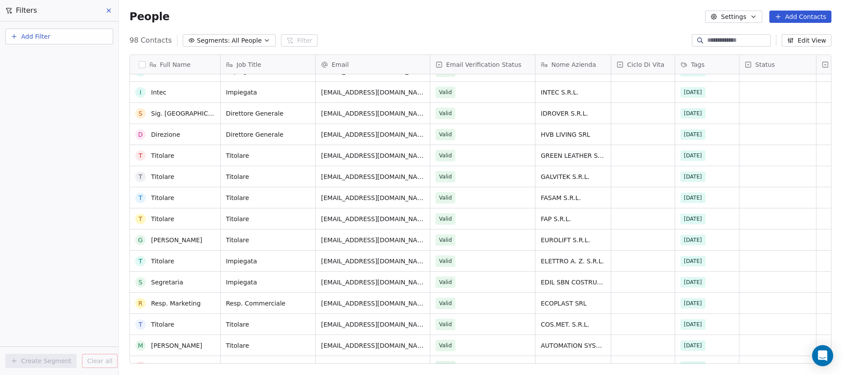
scroll to position [418, 0]
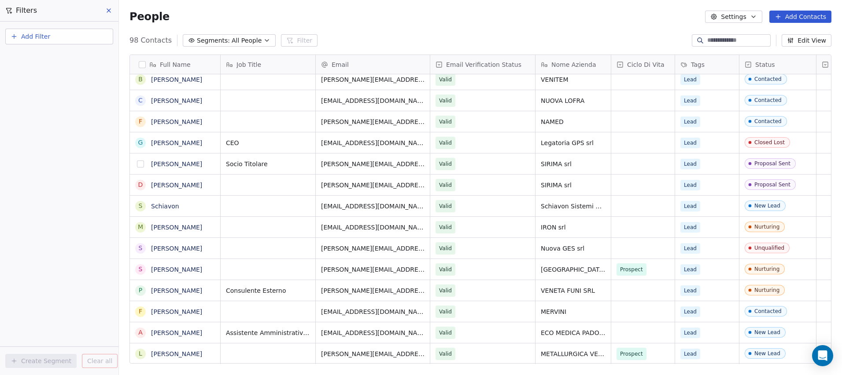
click at [140, 166] on button "grid" at bounding box center [140, 164] width 7 height 7
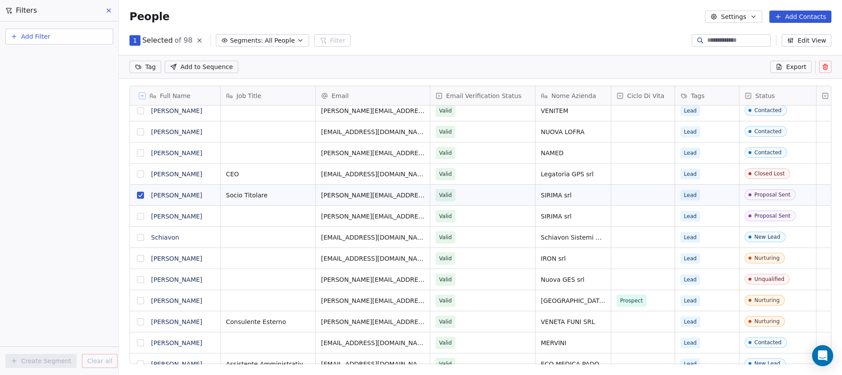
click at [140, 175] on button "grid" at bounding box center [140, 174] width 7 height 7
click at [143, 214] on button "grid" at bounding box center [140, 216] width 7 height 7
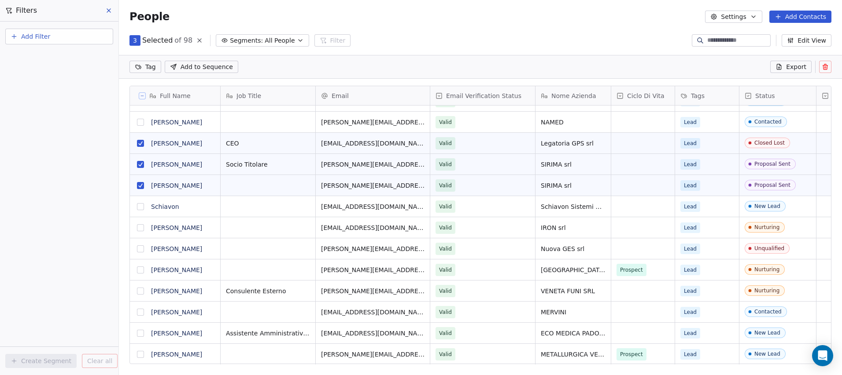
click at [141, 292] on button "grid" at bounding box center [140, 291] width 7 height 7
click at [141, 311] on button "grid" at bounding box center [140, 312] width 7 height 7
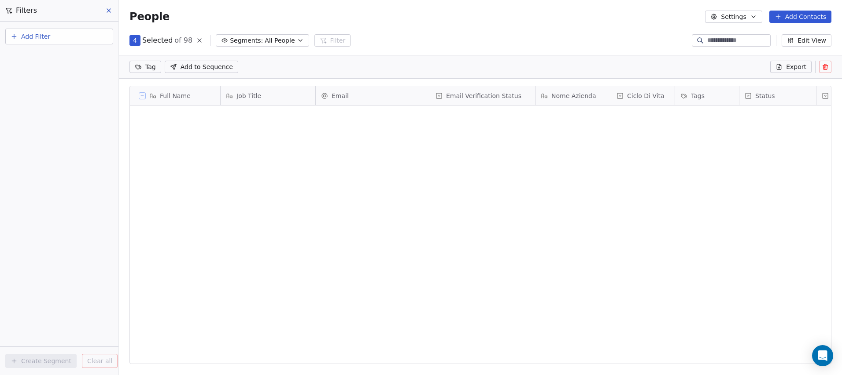
scroll to position [293, 716]
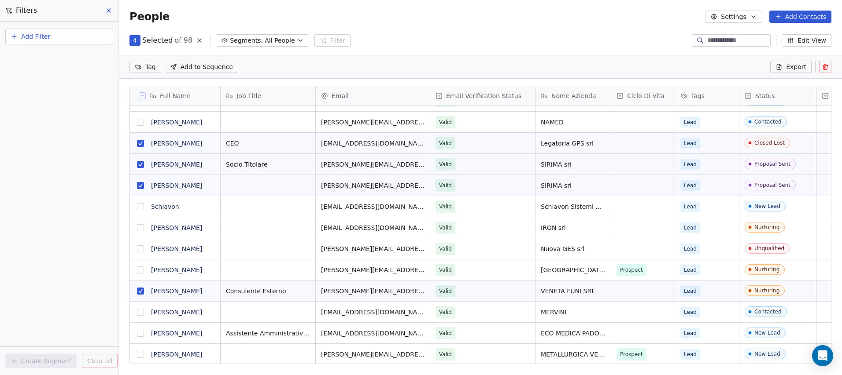
click at [824, 70] on icon at bounding box center [824, 66] width 7 height 7
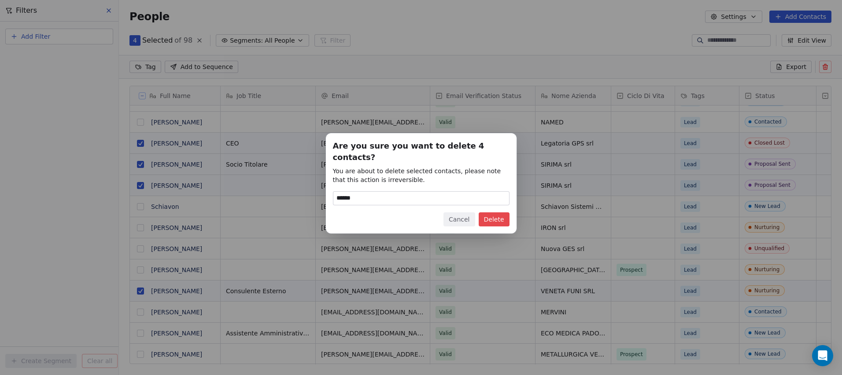
click at [488, 220] on button "Delete" at bounding box center [493, 220] width 31 height 14
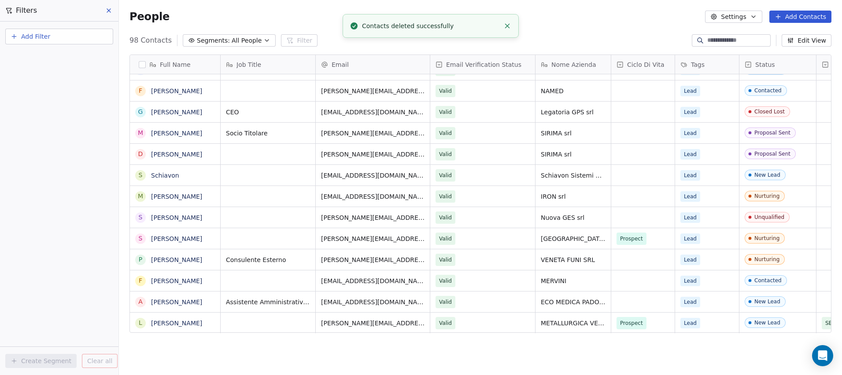
scroll to position [1781, 0]
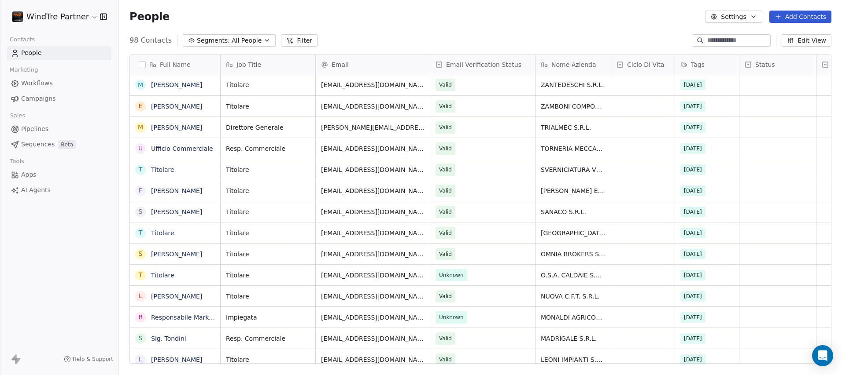
scroll to position [324, 716]
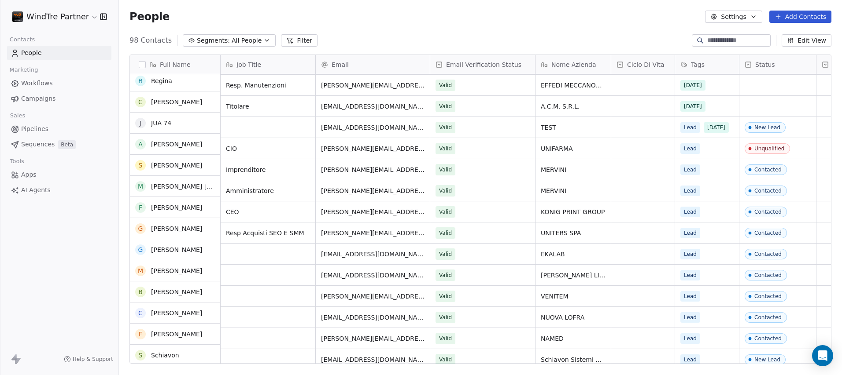
scroll to position [1568, 0]
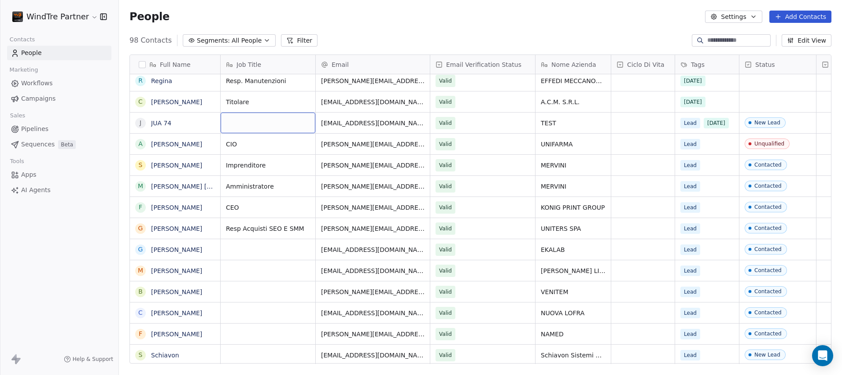
click at [255, 121] on div "grid" at bounding box center [268, 123] width 95 height 21
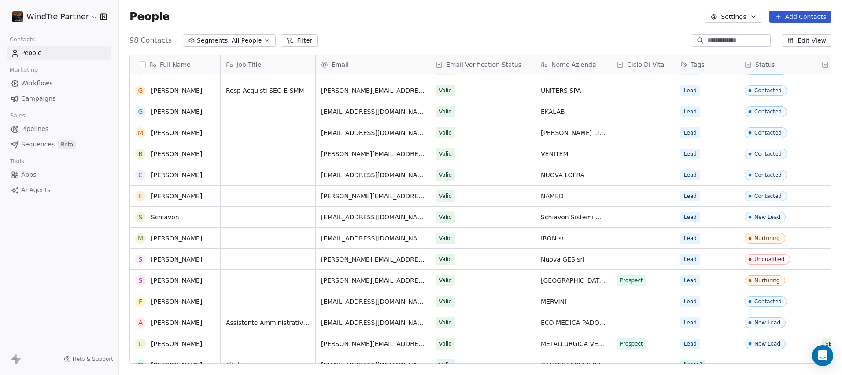
scroll to position [0, 0]
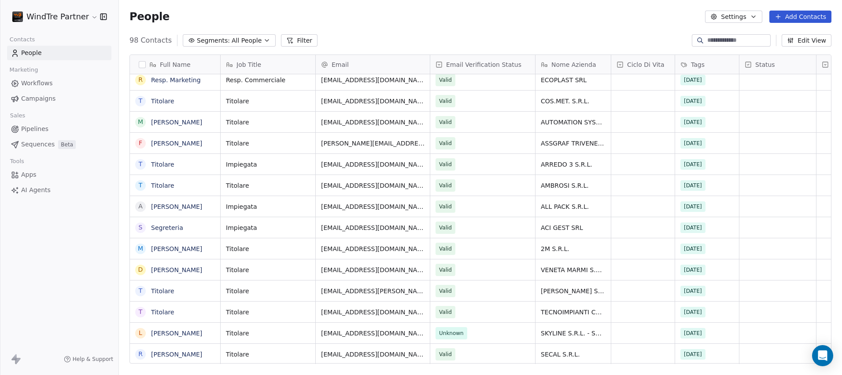
click at [91, 19] on html "WindTre Partner Contacts People Marketing Workflows Campaigns Sales Pipelines S…" at bounding box center [421, 187] width 842 height 375
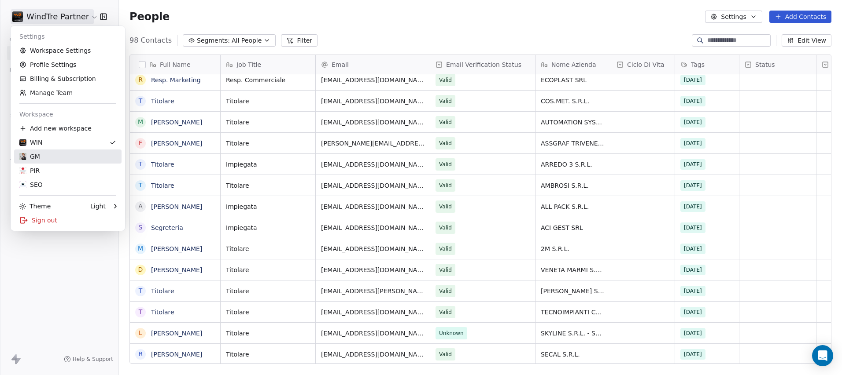
click at [56, 158] on div "GM" at bounding box center [67, 156] width 97 height 9
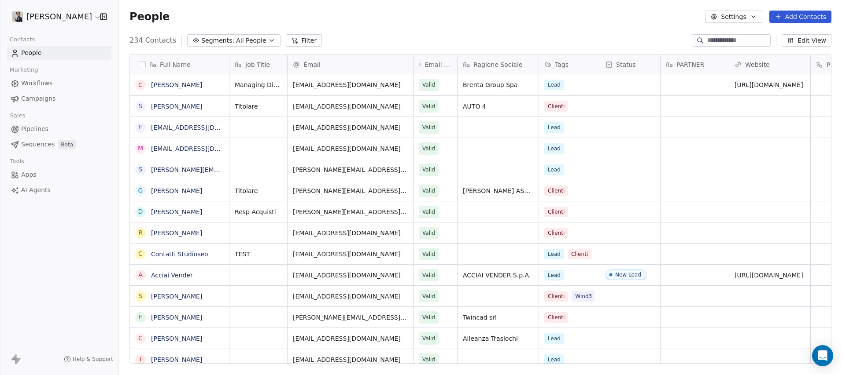
click at [36, 147] on span "Sequences" at bounding box center [37, 144] width 33 height 9
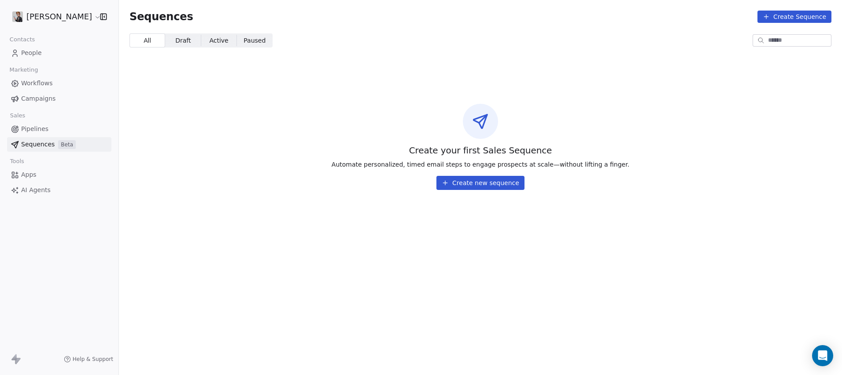
click at [30, 129] on span "Pipelines" at bounding box center [34, 129] width 27 height 9
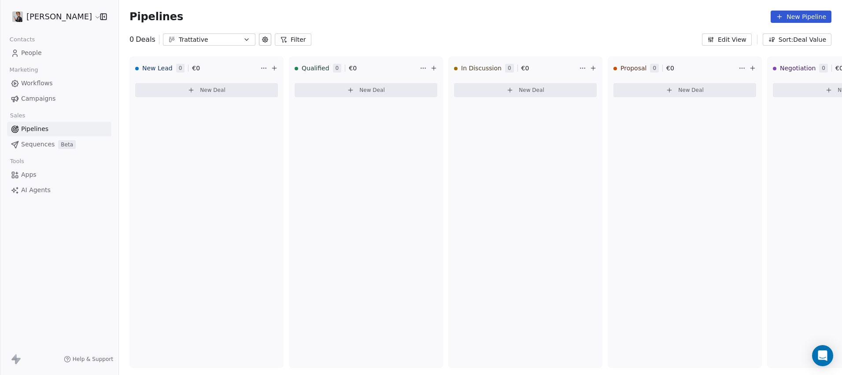
click at [30, 177] on span "Apps" at bounding box center [28, 174] width 15 height 9
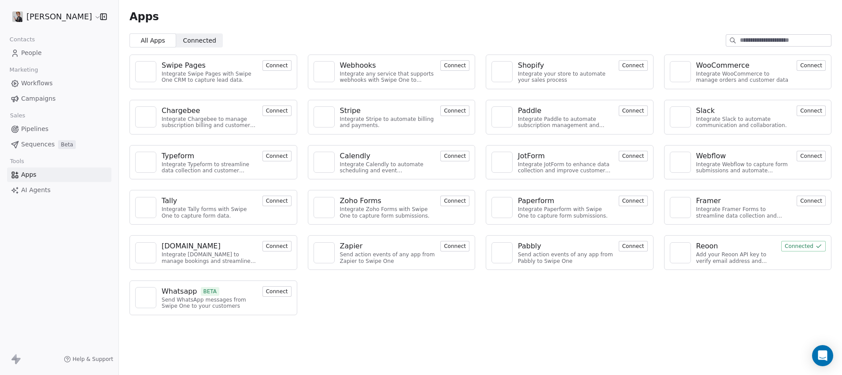
click at [34, 193] on span "AI Agents" at bounding box center [35, 190] width 29 height 9
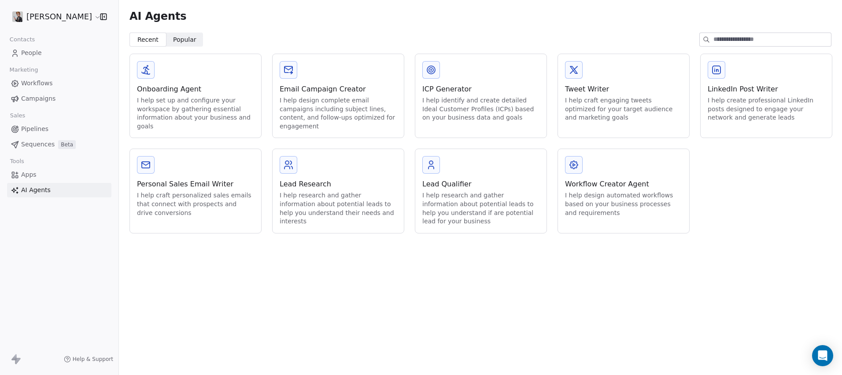
click at [333, 227] on div "Lead Research I help research and gather information about potential leads to h…" at bounding box center [338, 191] width 132 height 85
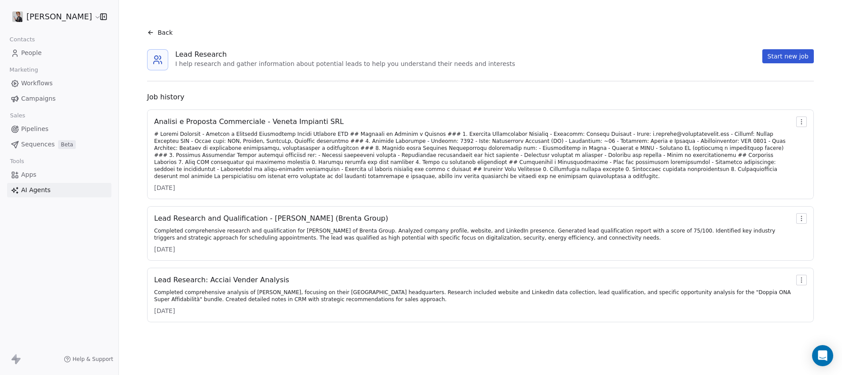
click at [158, 33] on span "Back" at bounding box center [165, 32] width 15 height 9
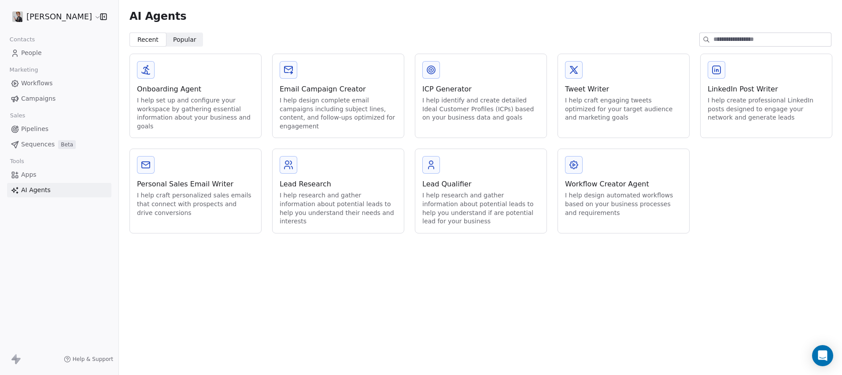
click at [14, 361] on icon at bounding box center [13, 357] width 5 height 6
click at [36, 175] on span "Apps" at bounding box center [28, 174] width 15 height 9
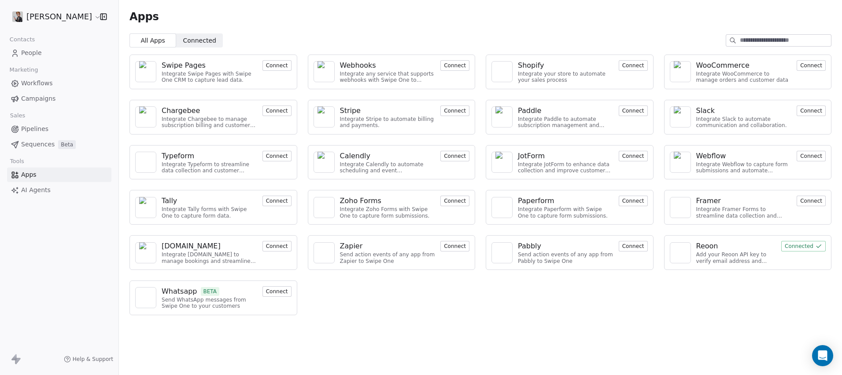
click at [84, 362] on span "Help & Support" at bounding box center [93, 359] width 40 height 7
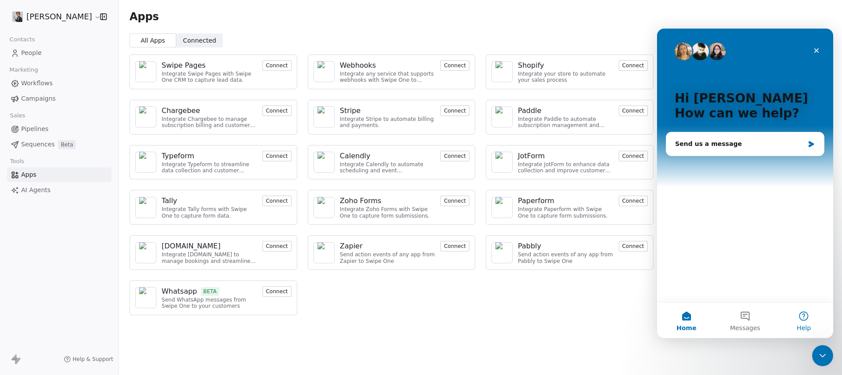
click at [796, 316] on button "Help" at bounding box center [803, 320] width 59 height 35
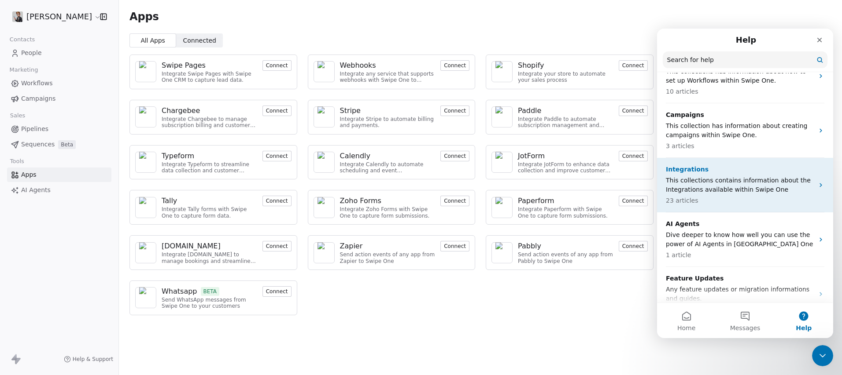
scroll to position [232, 0]
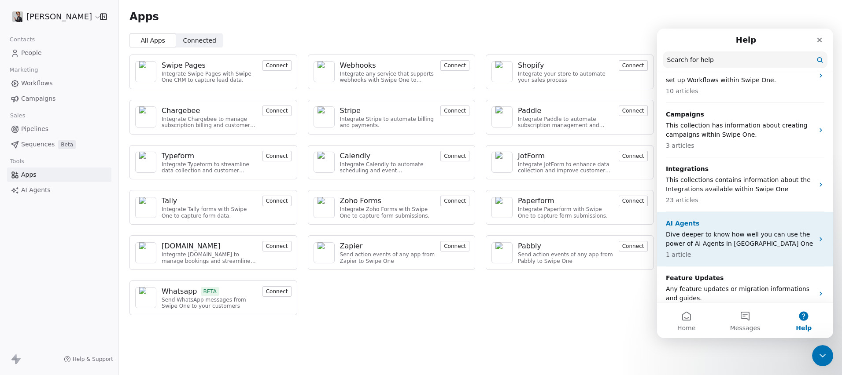
click at [737, 230] on p "Dive deeper to know how well you can use the power of AI Agents in Swipe One" at bounding box center [740, 239] width 148 height 18
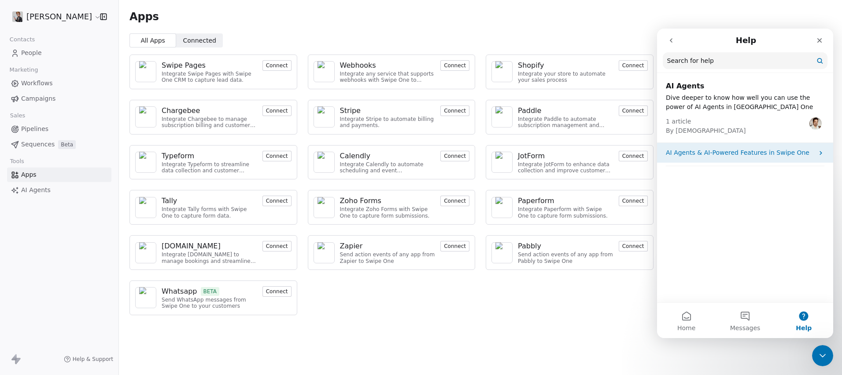
click at [736, 156] on p "AI Agents & AI-Powered Features in Swipe One" at bounding box center [740, 152] width 148 height 9
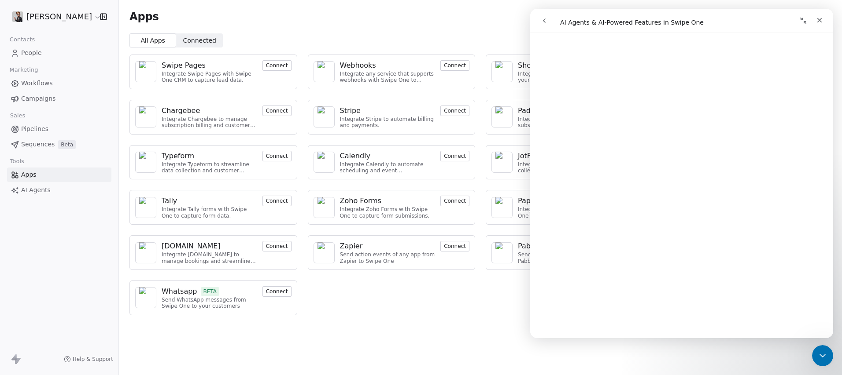
scroll to position [1390, 0]
